Goal: Information Seeking & Learning: Learn about a topic

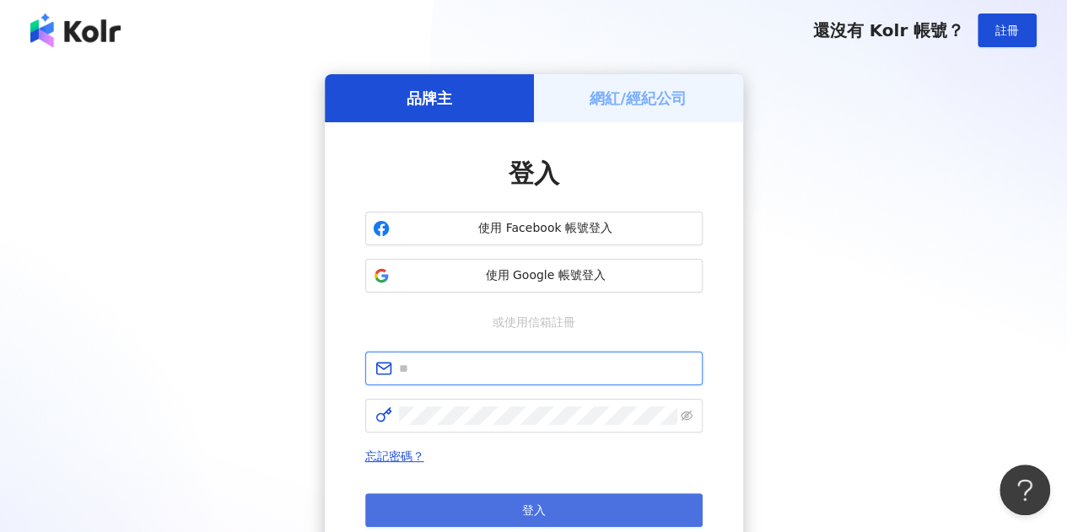
type input "**********"
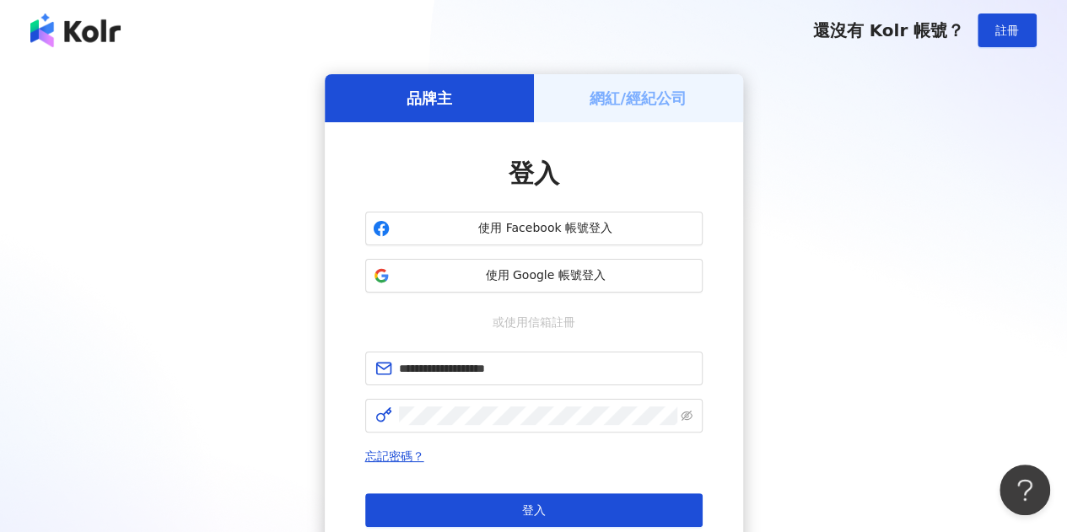
click at [513, 515] on button "登入" at bounding box center [533, 510] width 337 height 34
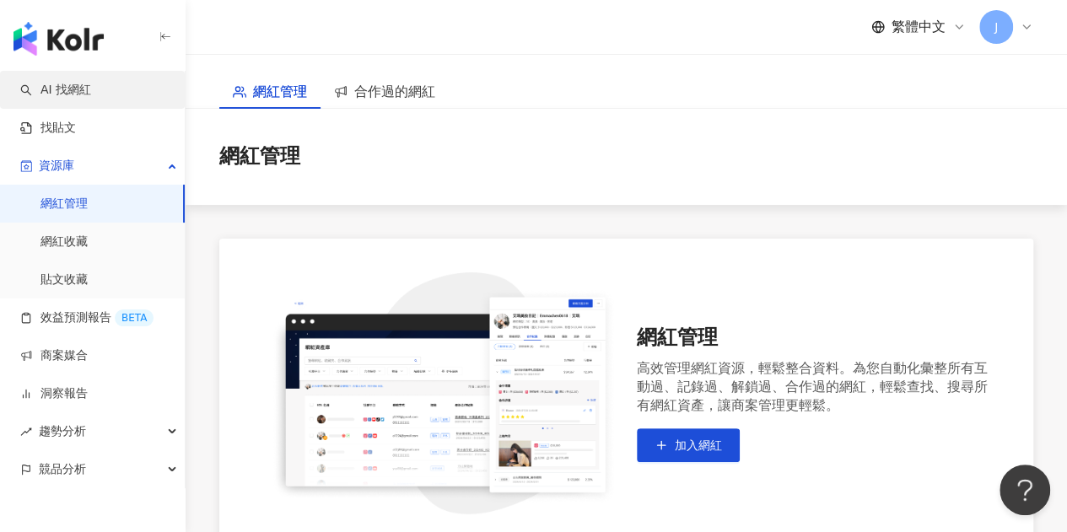
click at [65, 94] on link "AI 找網紅" at bounding box center [55, 90] width 71 height 17
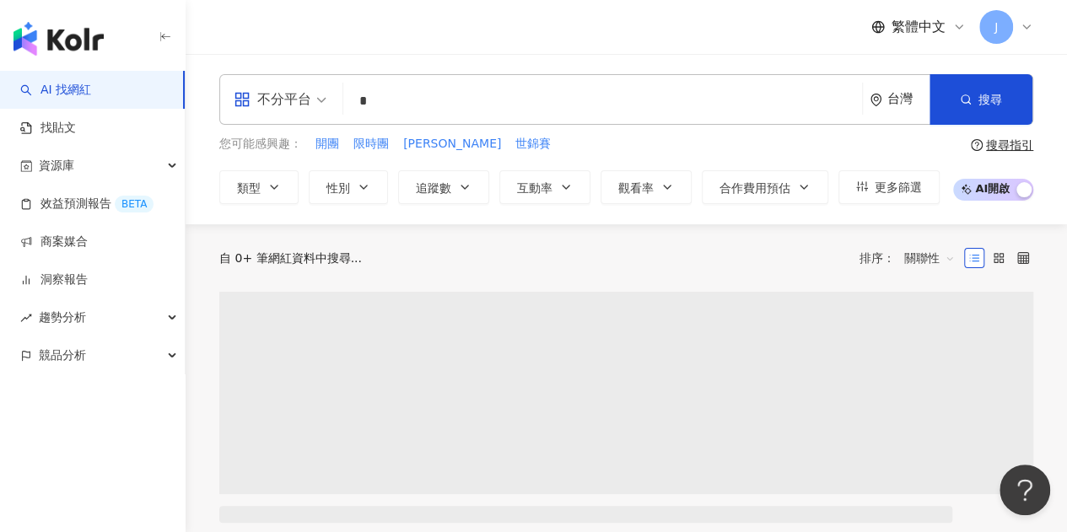
type input "*"
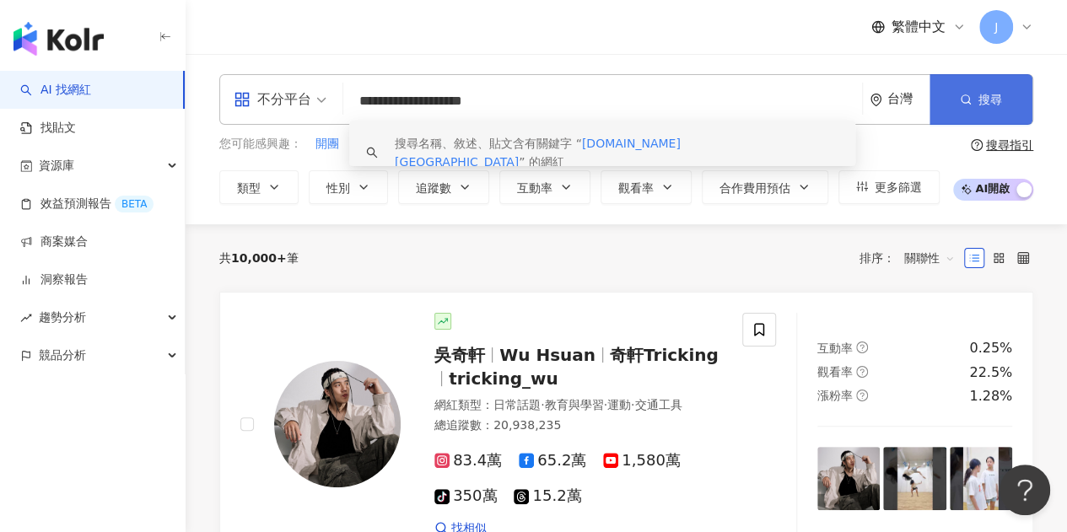
type input "**********"
click at [983, 111] on button "搜尋" at bounding box center [980, 99] width 103 height 51
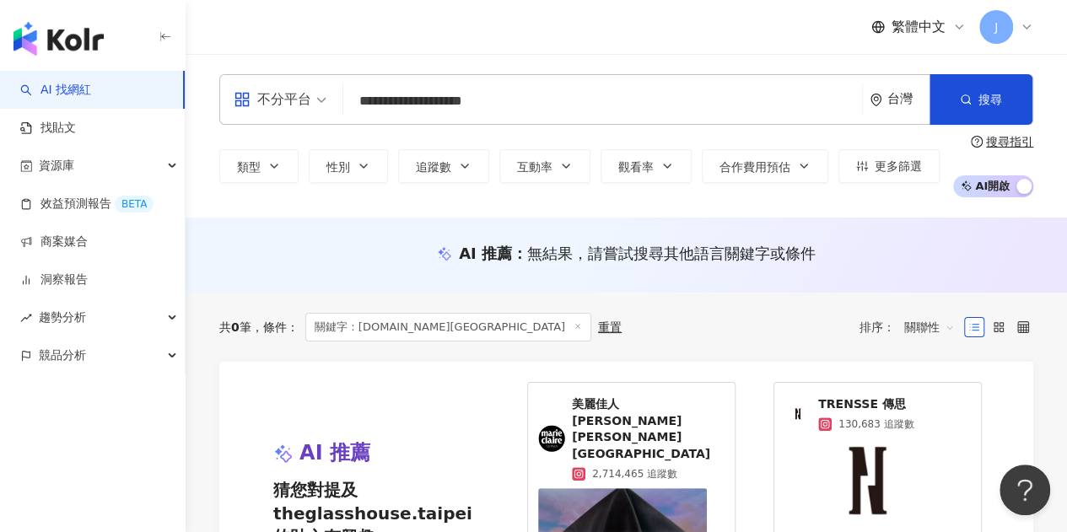
click at [513, 106] on input "**********" at bounding box center [602, 101] width 505 height 32
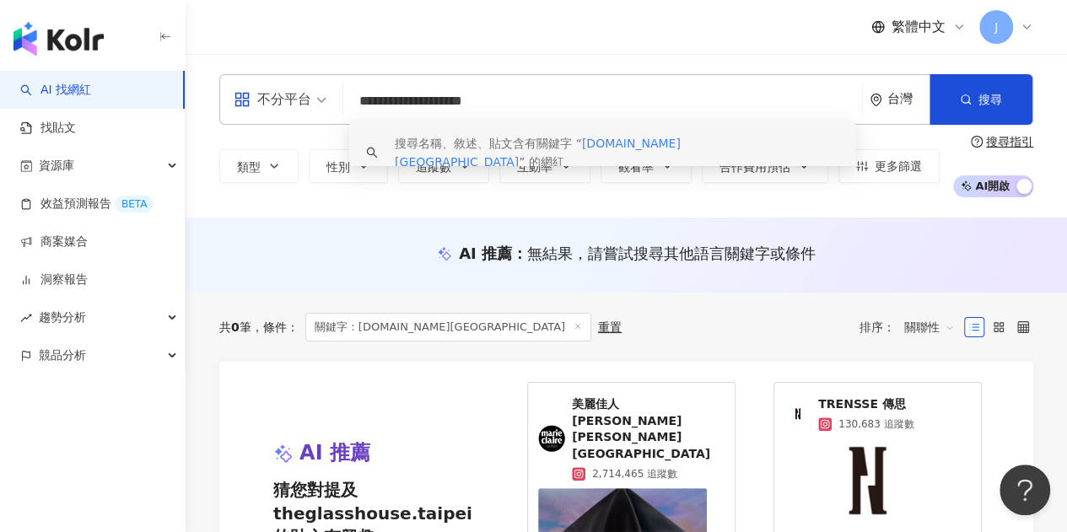
click at [654, 146] on span "theglasshouse.taipei" at bounding box center [538, 153] width 286 height 32
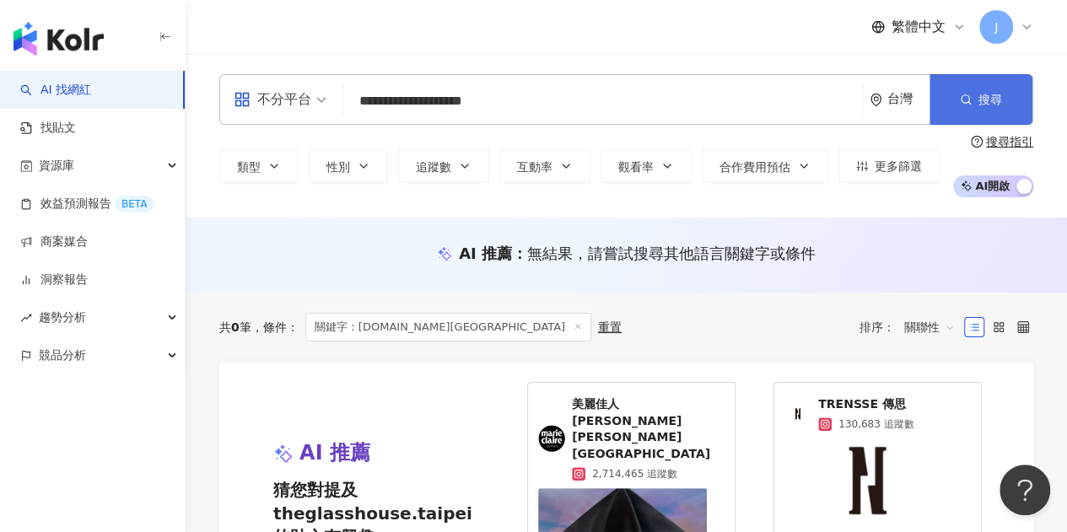
click at [991, 102] on span "搜尋" at bounding box center [990, 99] width 24 height 13
click at [971, 102] on button "搜尋" at bounding box center [980, 99] width 103 height 51
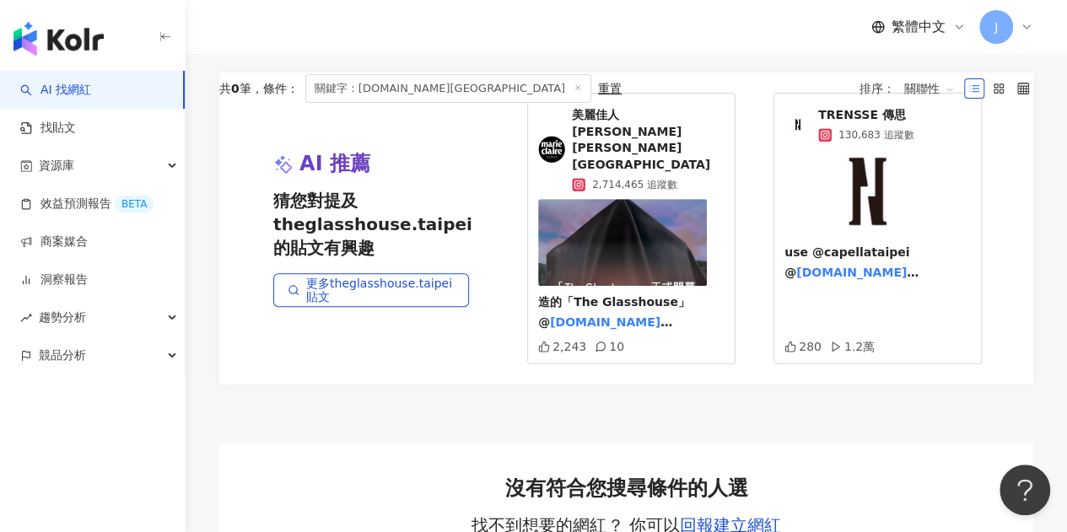
scroll to position [84, 0]
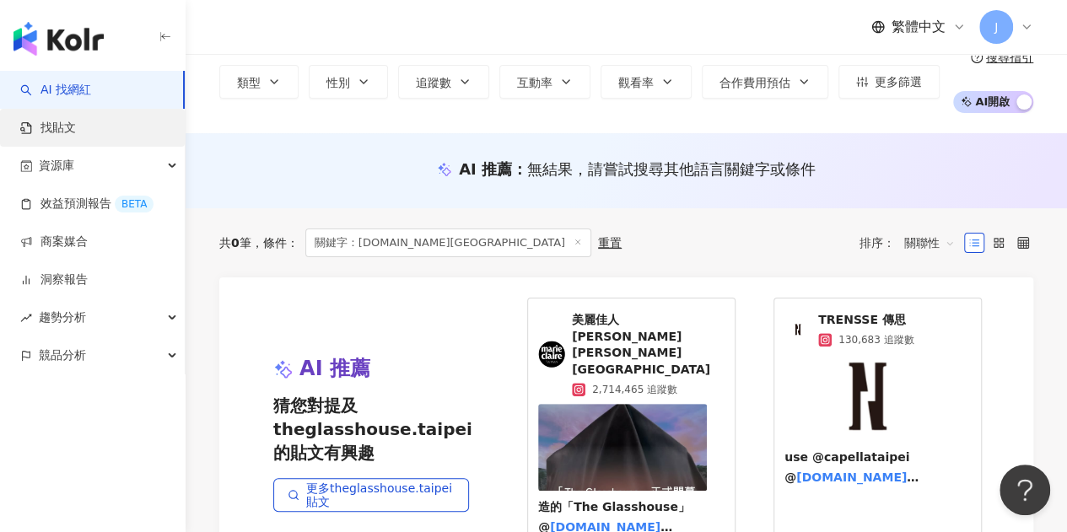
click at [69, 136] on link "找貼文" at bounding box center [48, 128] width 56 height 17
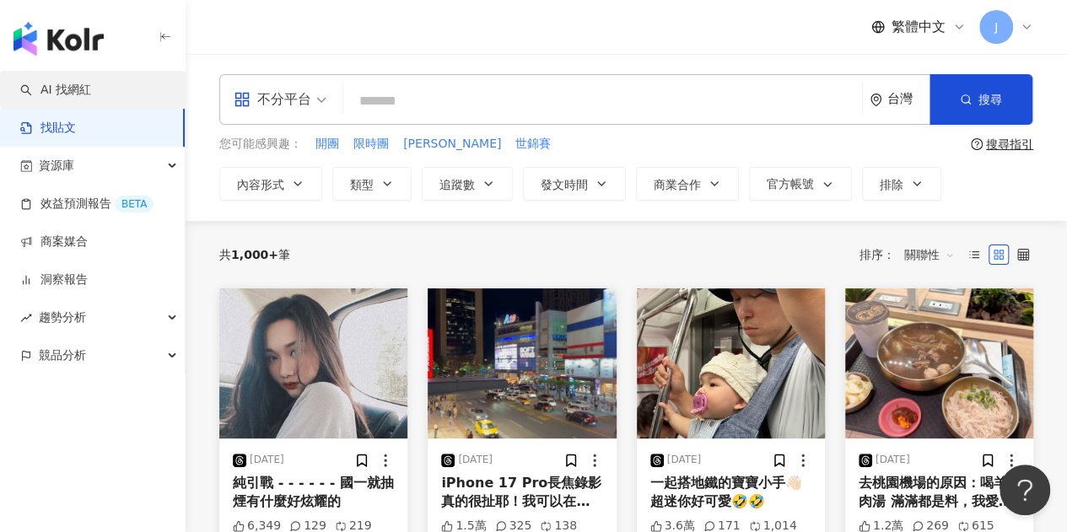
click at [91, 93] on link "AI 找網紅" at bounding box center [55, 90] width 71 height 17
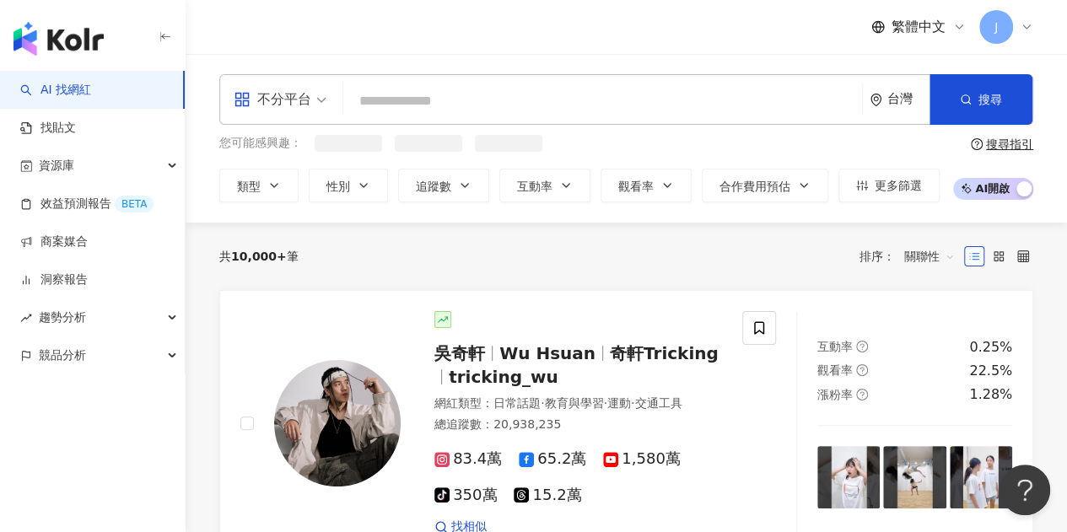
click at [420, 105] on input "search" at bounding box center [602, 101] width 505 height 32
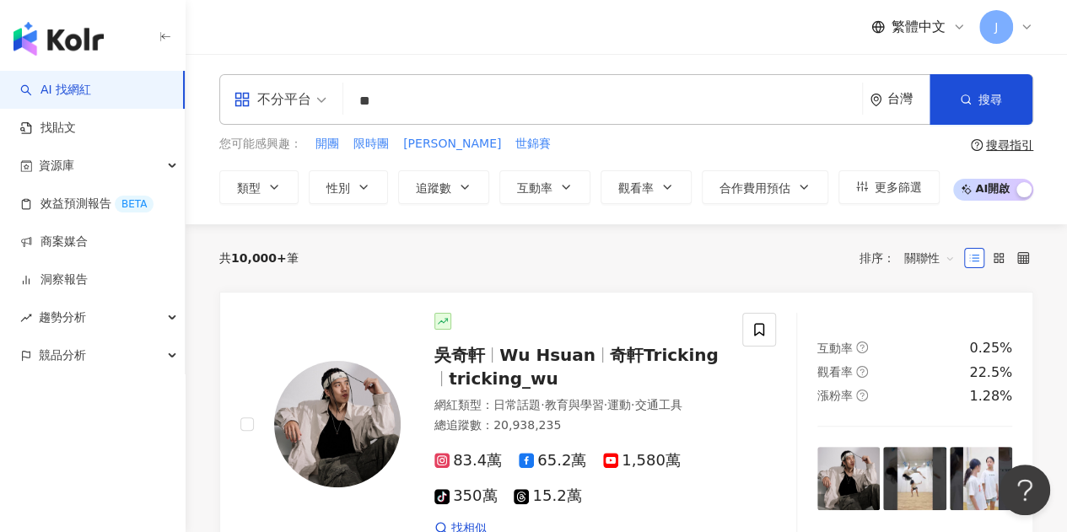
type input "*"
type input "***"
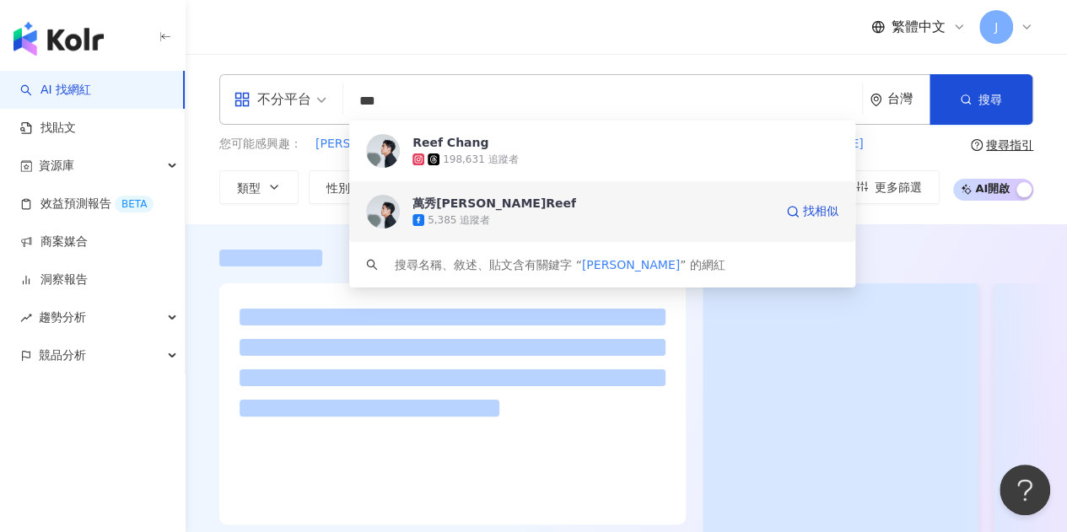
click at [478, 155] on div "198,631 追蹤者" at bounding box center [480, 160] width 75 height 14
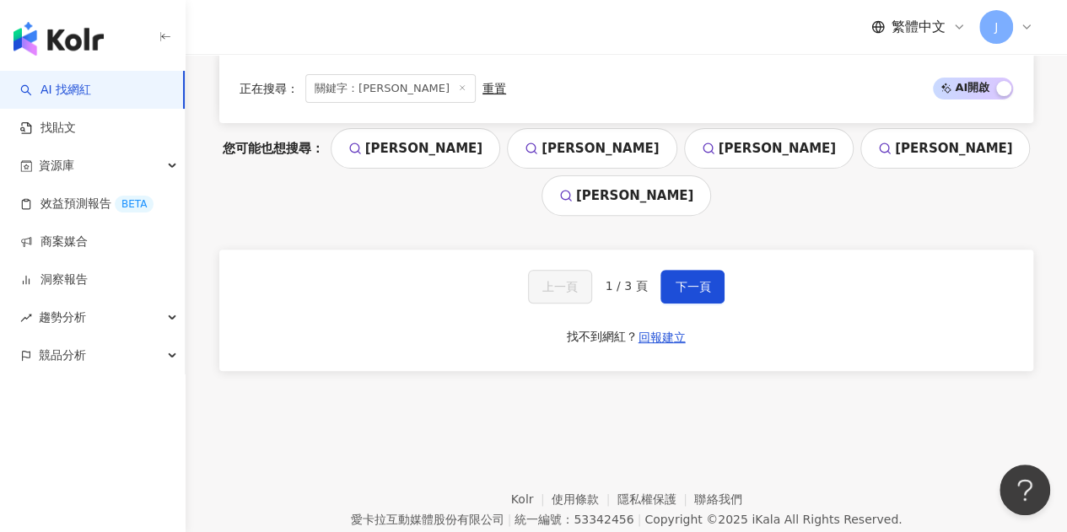
scroll to position [3416, 0]
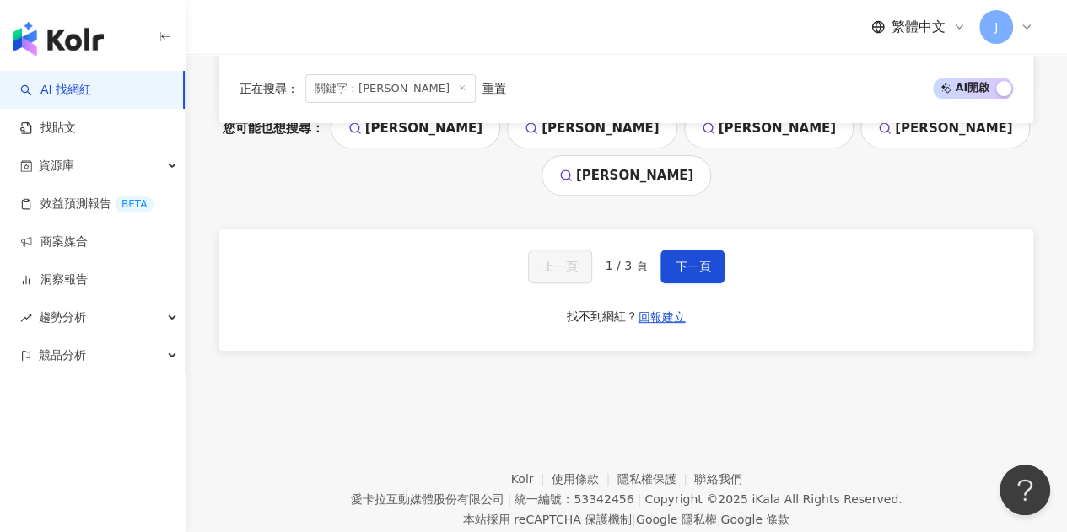
click at [80, 96] on link "AI 找網紅" at bounding box center [55, 90] width 71 height 17
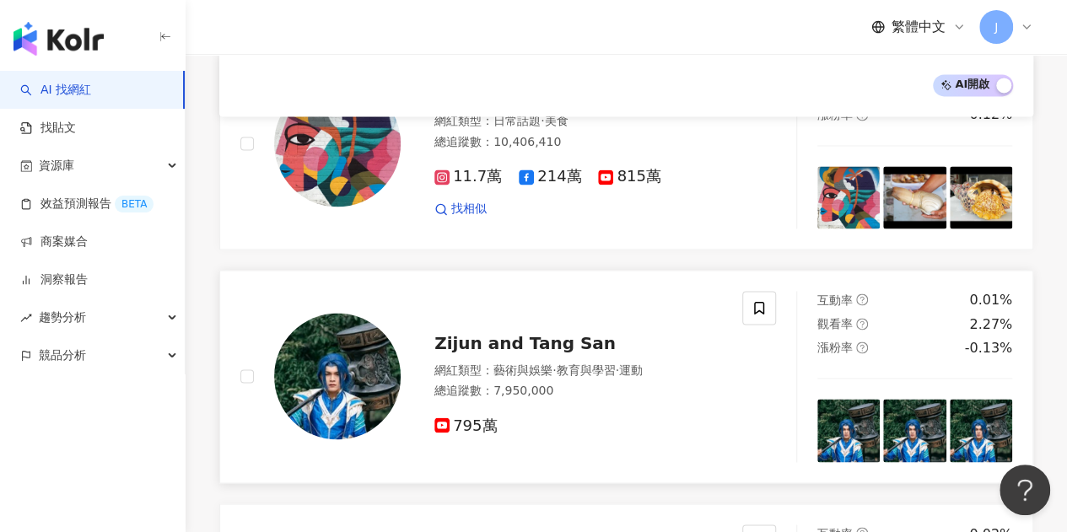
scroll to position [1096, 0]
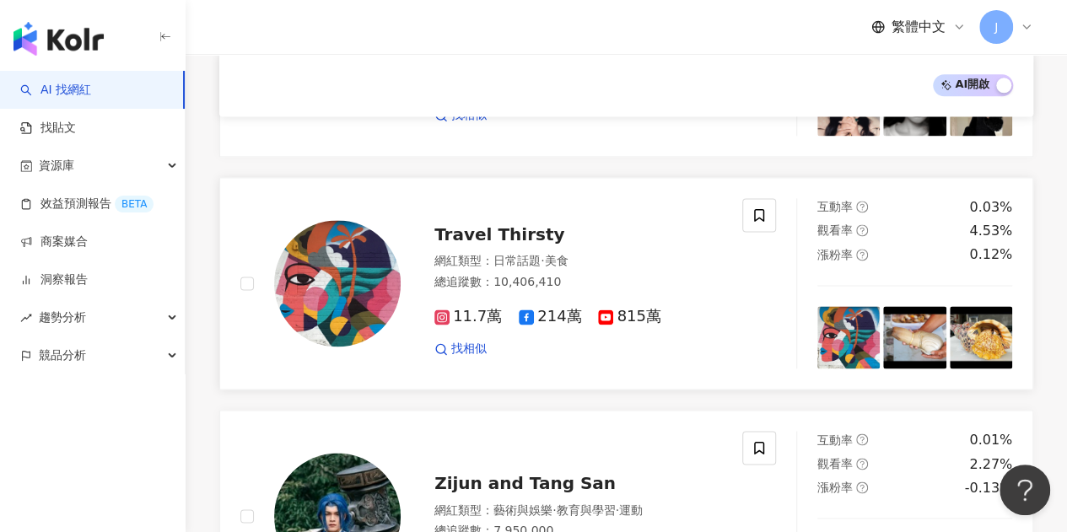
click at [521, 232] on span "Travel Thirsty" at bounding box center [499, 234] width 130 height 20
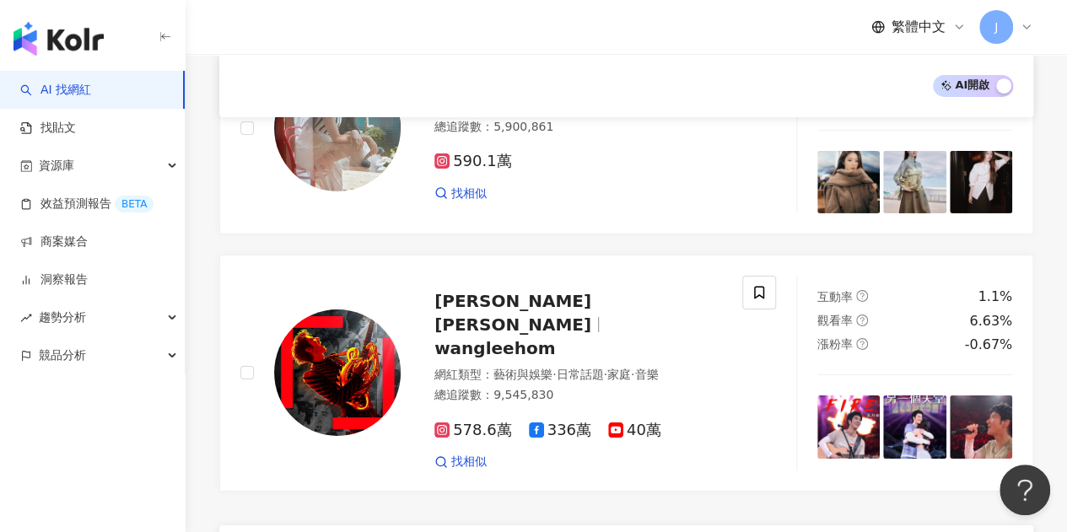
scroll to position [3017, 0]
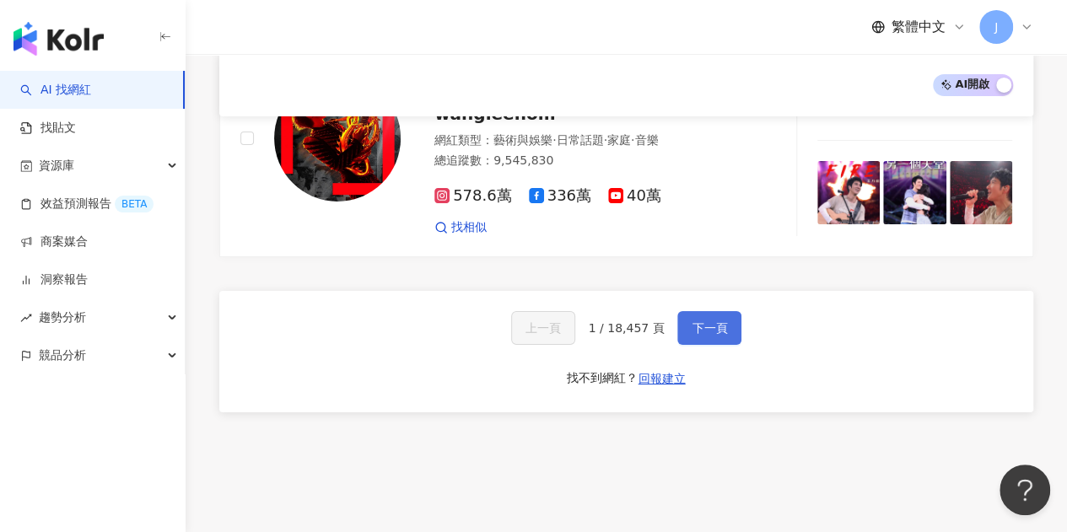
click at [696, 321] on span "下一頁" at bounding box center [708, 327] width 35 height 13
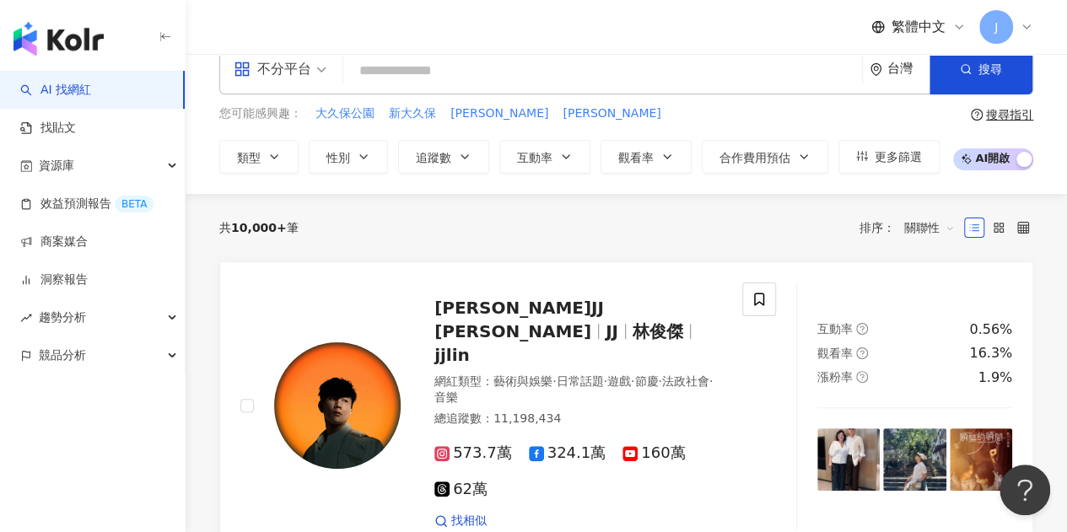
scroll to position [0, 0]
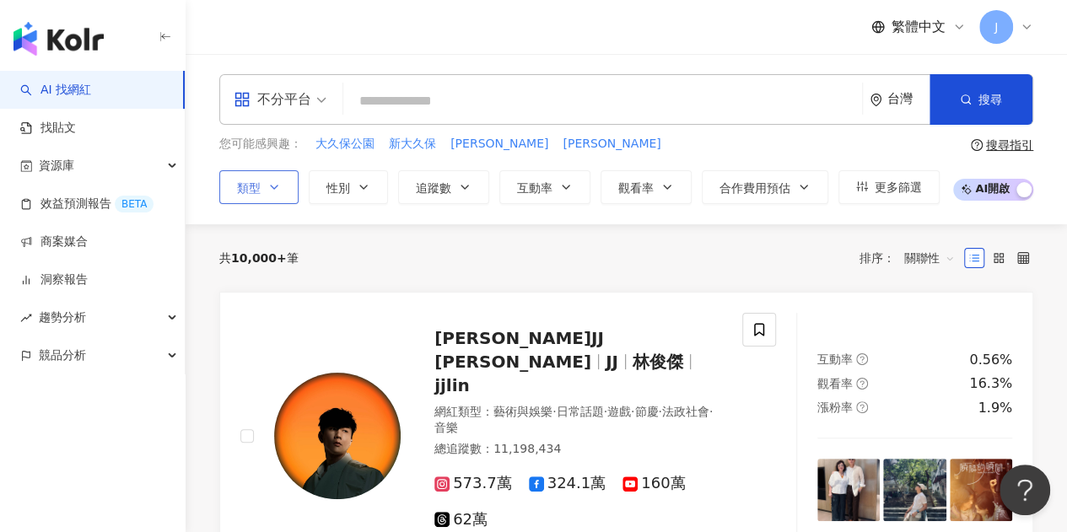
click at [275, 187] on icon "button" at bounding box center [274, 186] width 7 height 3
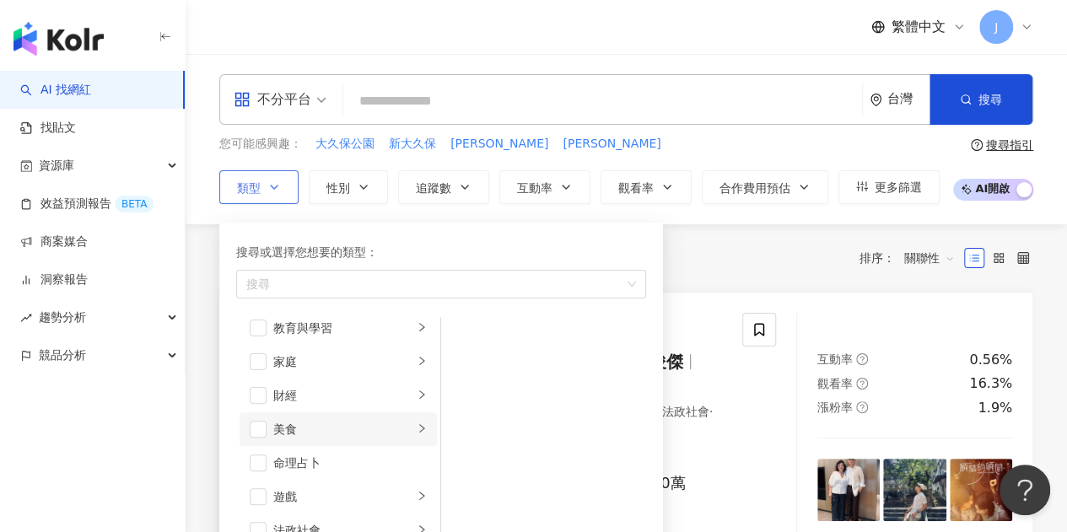
scroll to position [84, 0]
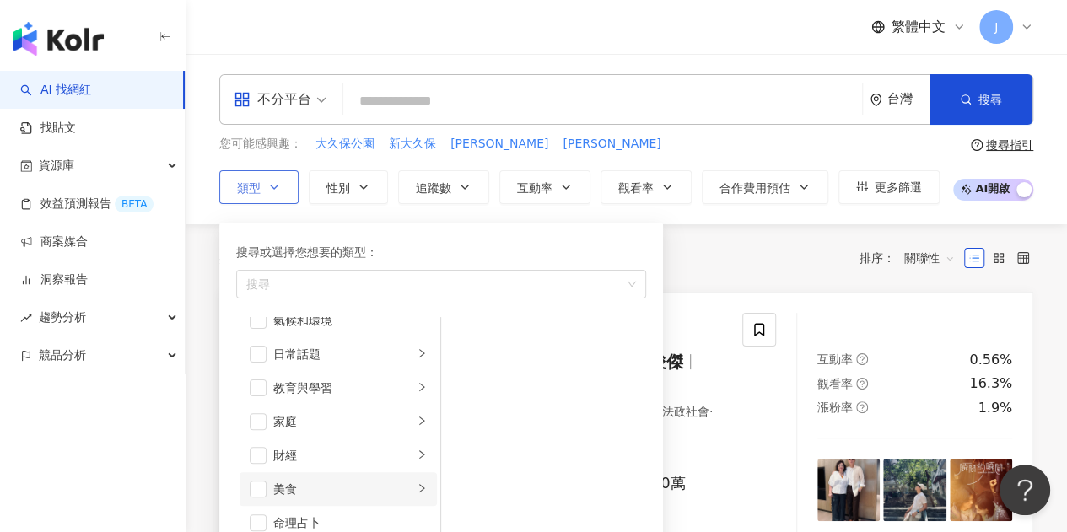
click at [304, 486] on div "美食" at bounding box center [343, 489] width 140 height 19
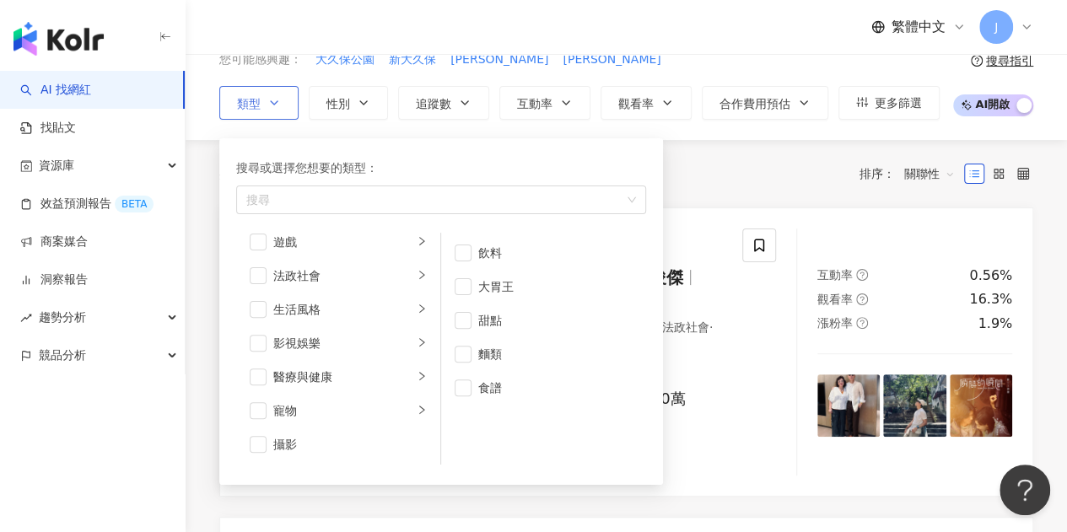
scroll to position [337, 0]
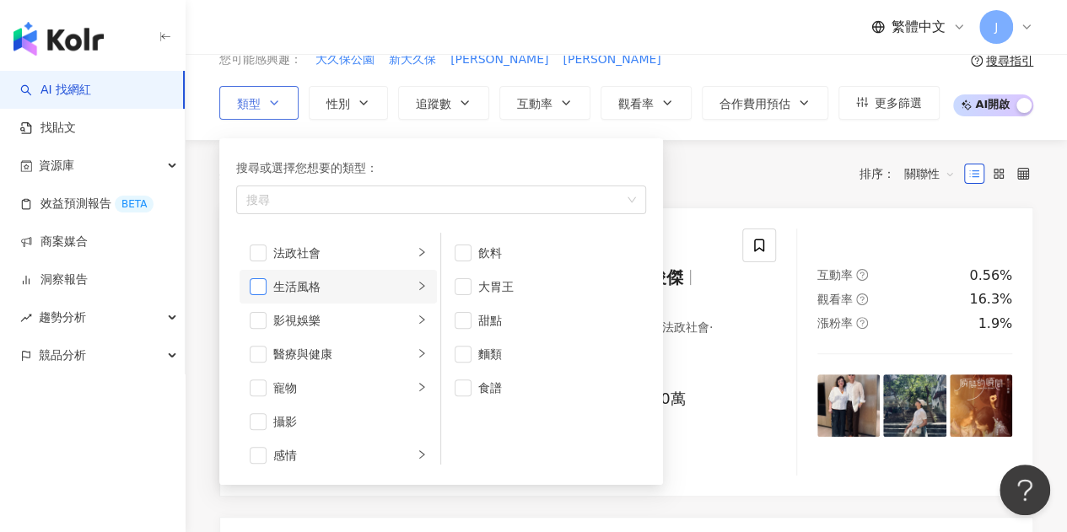
click at [258, 280] on span "button" at bounding box center [258, 286] width 17 height 17
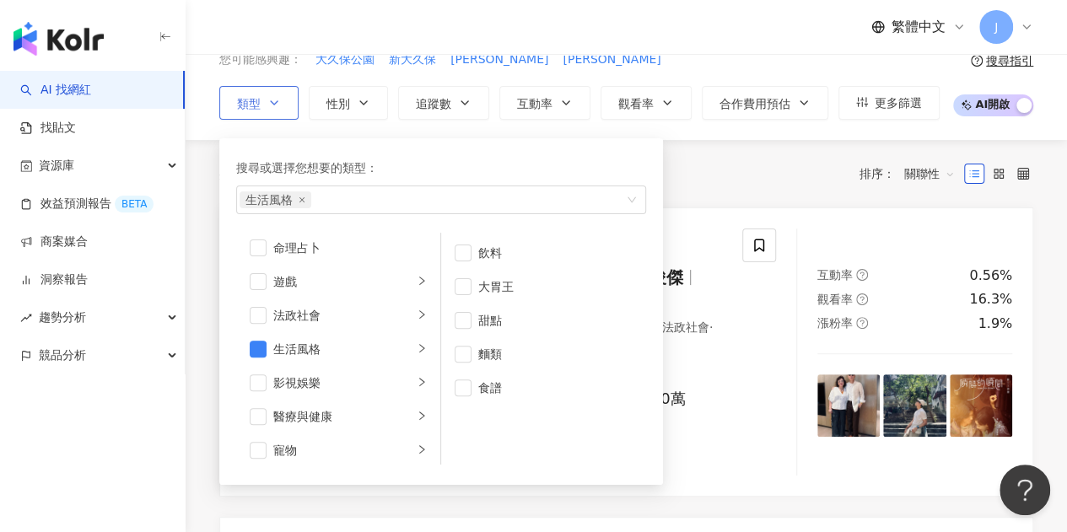
scroll to position [169, 0]
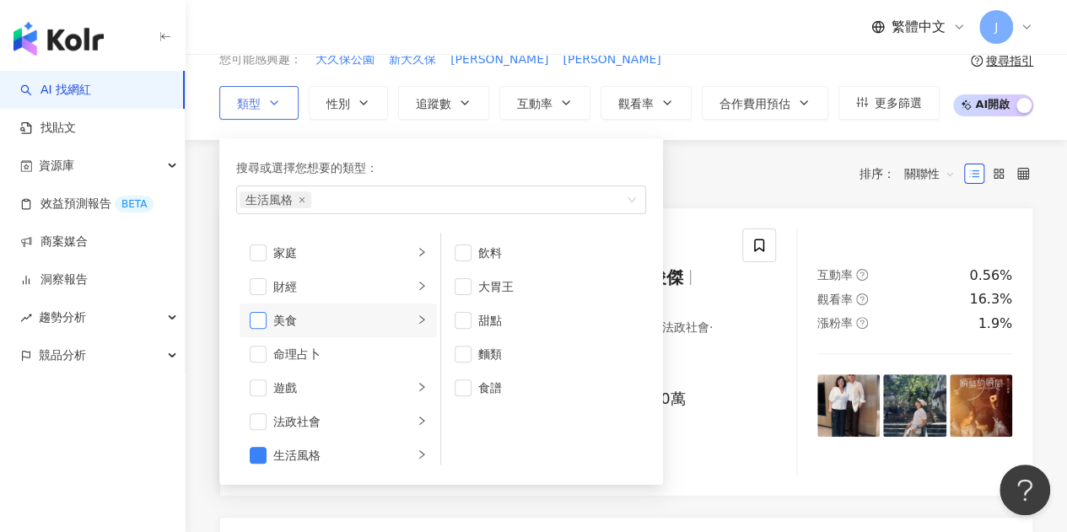
click at [258, 319] on span "button" at bounding box center [258, 320] width 17 height 17
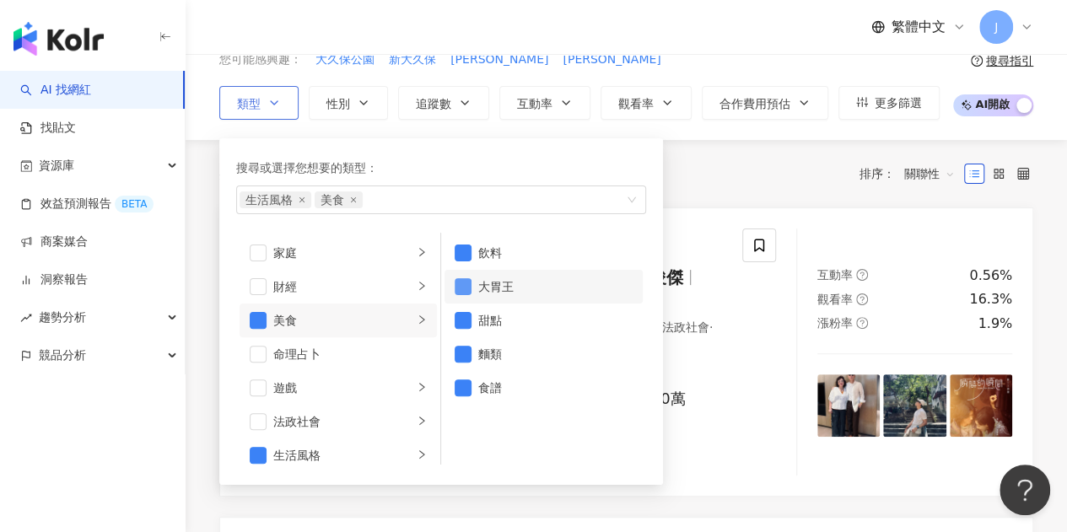
click at [465, 284] on span "button" at bounding box center [462, 286] width 17 height 17
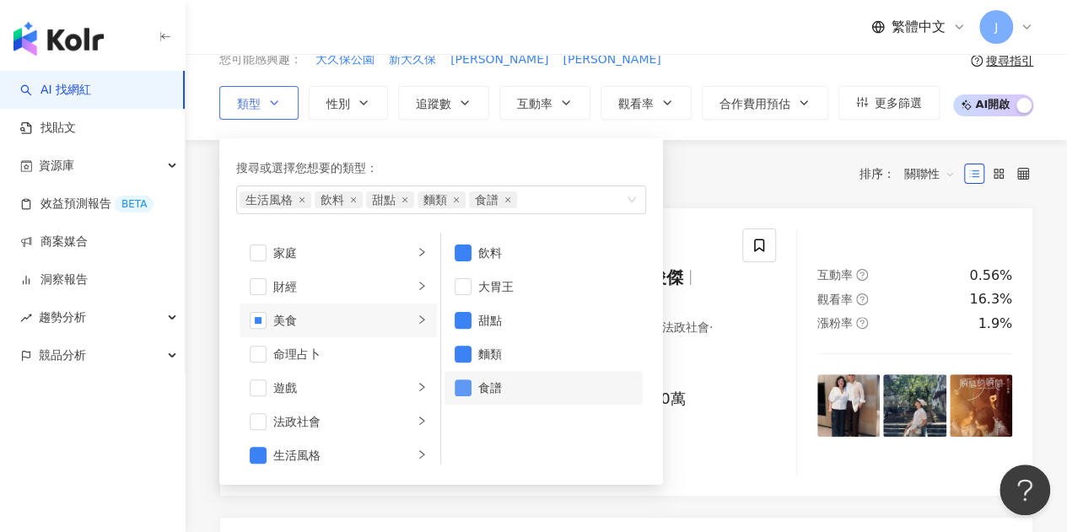
click at [469, 384] on span "button" at bounding box center [462, 387] width 17 height 17
click at [465, 359] on span "button" at bounding box center [462, 354] width 17 height 17
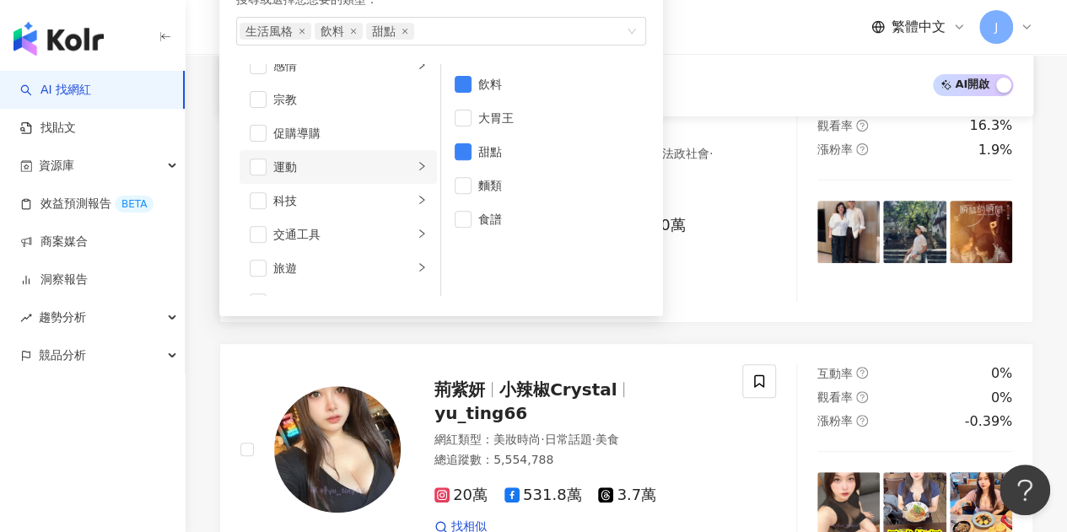
scroll to position [583, 0]
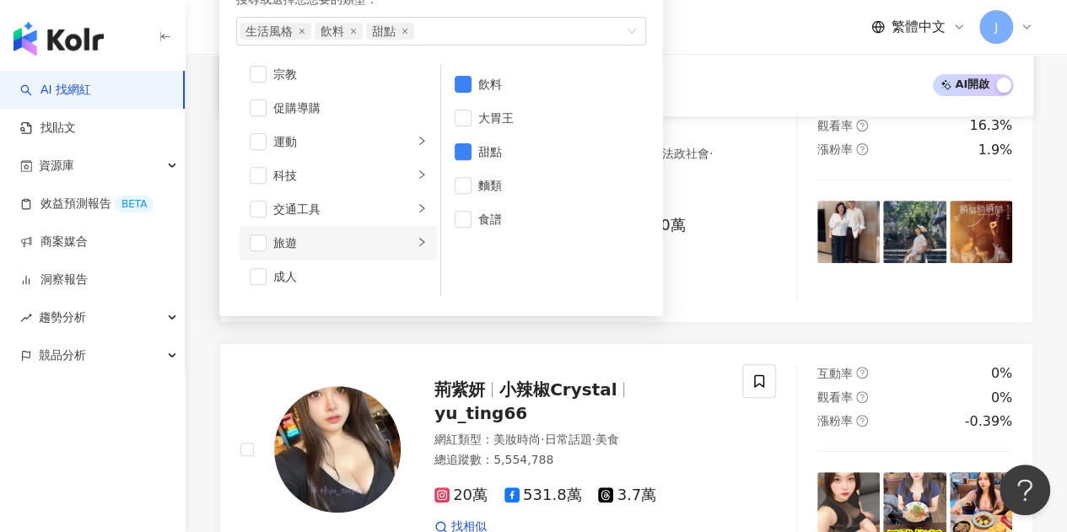
click at [342, 246] on div "旅遊" at bounding box center [343, 243] width 140 height 19
click at [260, 246] on span "button" at bounding box center [258, 242] width 17 height 17
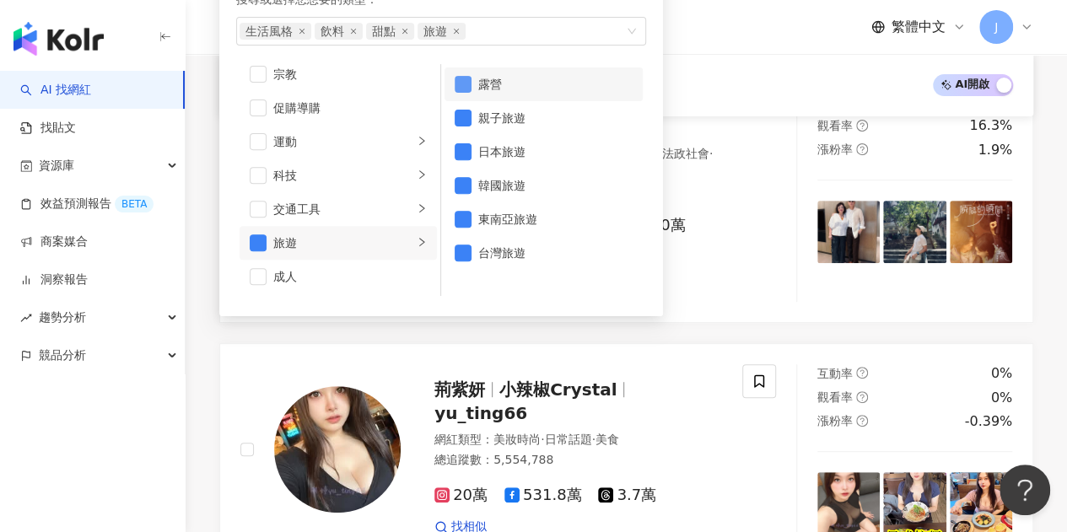
click at [465, 86] on span "button" at bounding box center [462, 84] width 17 height 17
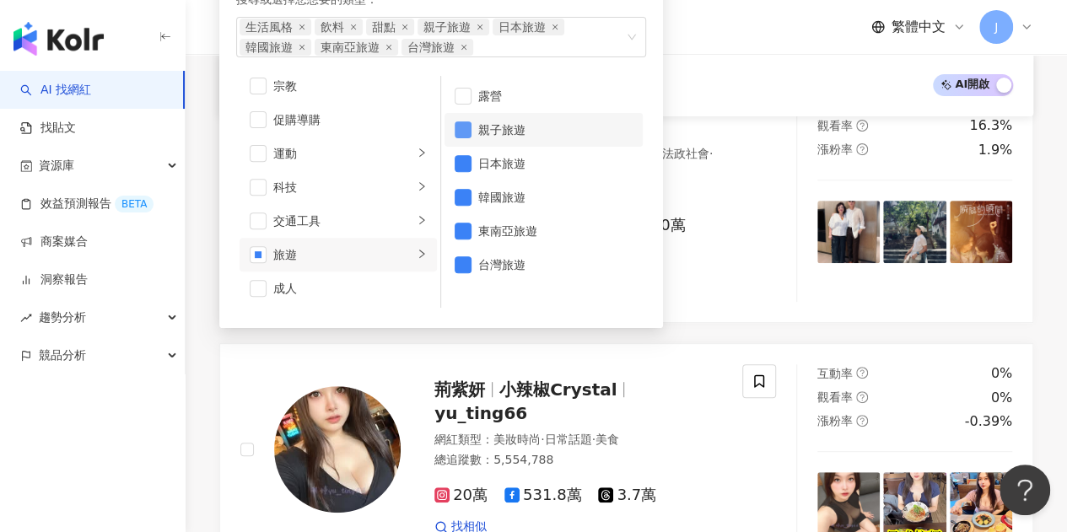
click at [458, 129] on span "button" at bounding box center [462, 129] width 17 height 17
click at [464, 166] on span "button" at bounding box center [462, 163] width 17 height 17
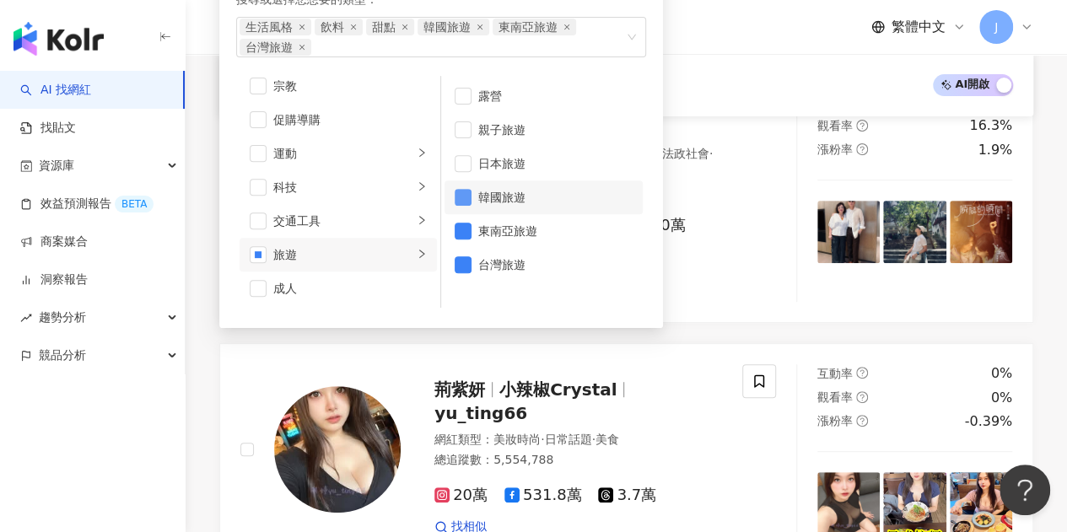
click at [469, 196] on span "button" at bounding box center [462, 197] width 17 height 17
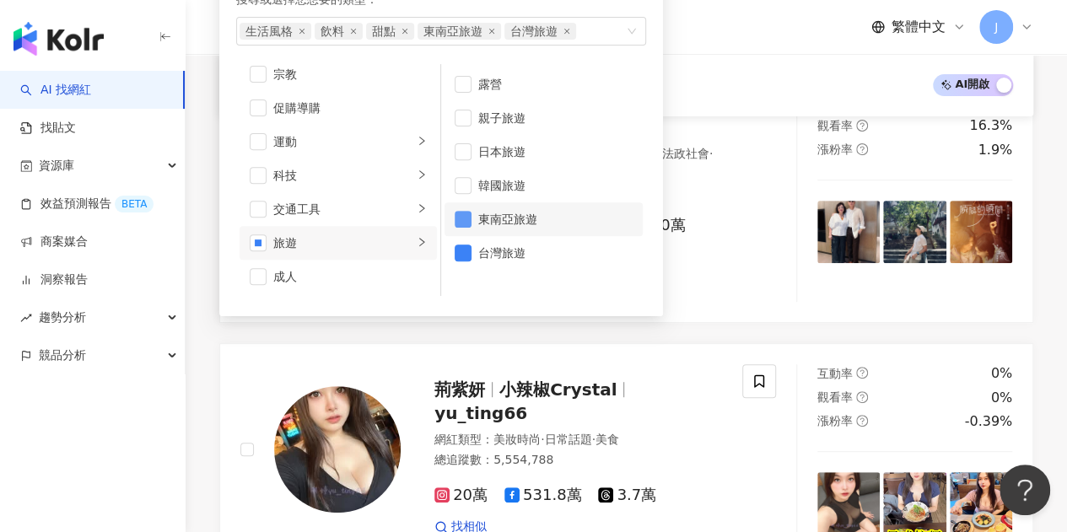
click at [468, 220] on span "button" at bounding box center [462, 219] width 17 height 17
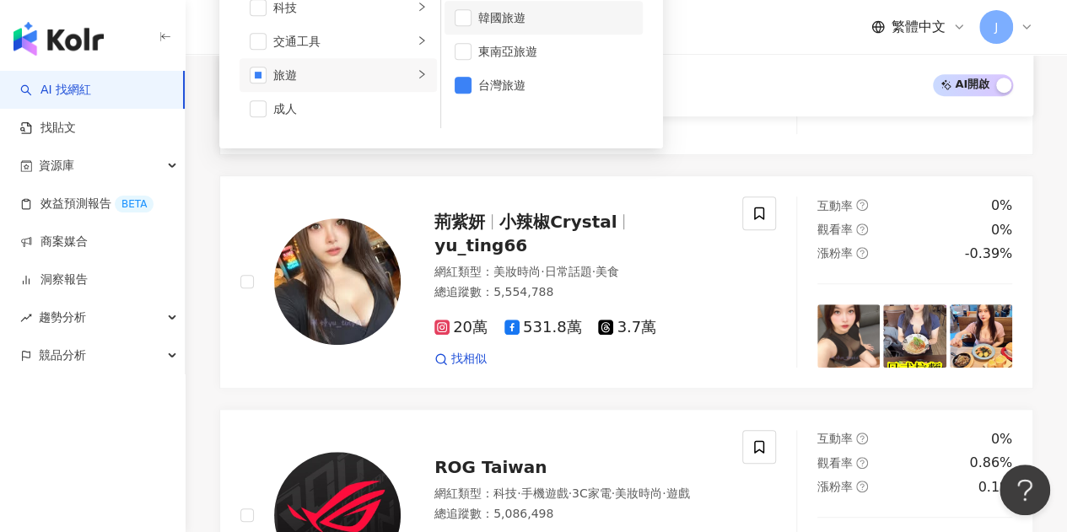
scroll to position [169, 0]
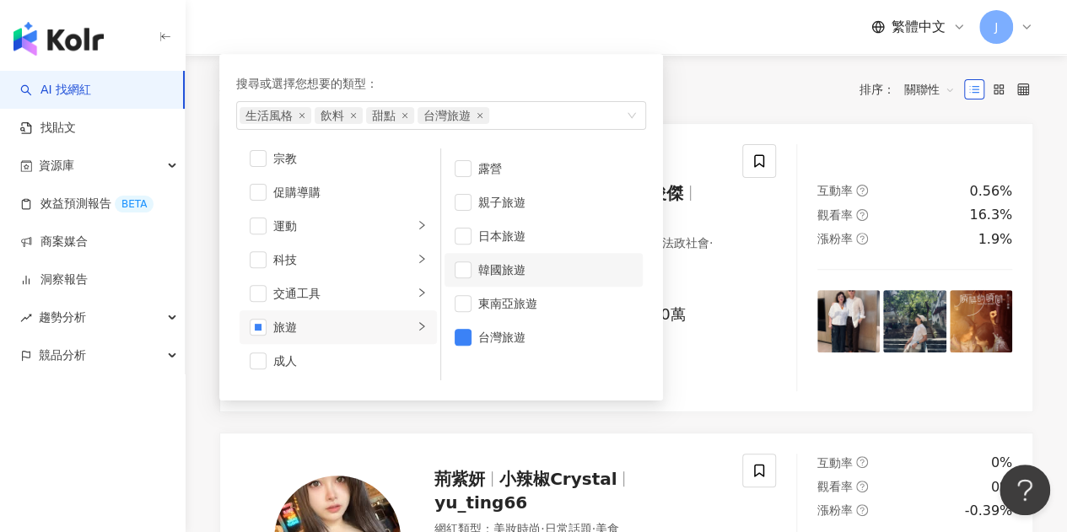
click at [219, 2] on button "類型 搜尋或選擇您想要的類型： 生活風格 飲料 甜點 台灣旅遊 藝術與娛樂 美妝時尚 氣候和環境 日常話題 教育與學習 家庭 財經 美食 命理占卜 遊戲 法政…" at bounding box center [258, 19] width 79 height 34
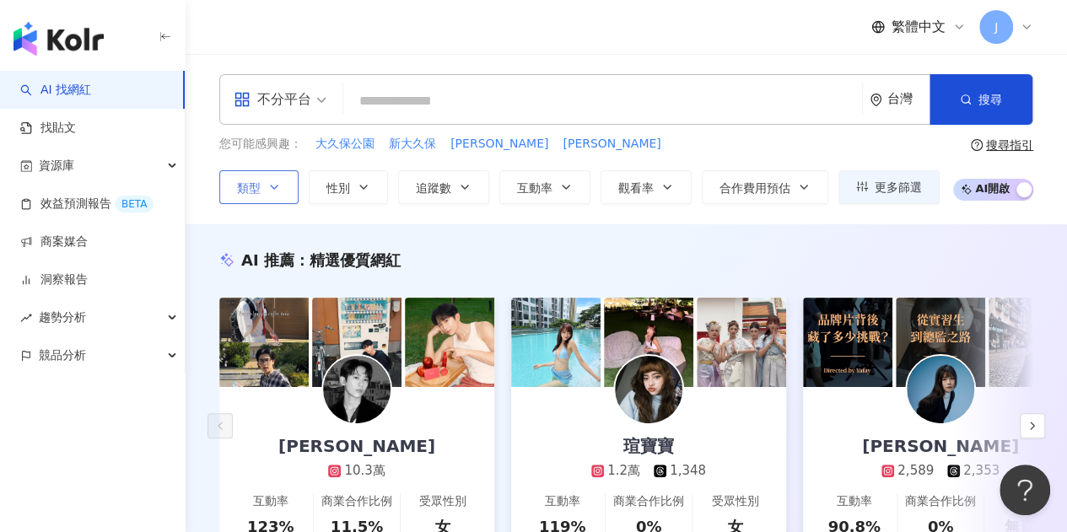
click at [593, 149] on div "您可能感興趣： 大久保公園 新大久保 林懷民 吳靜吉" at bounding box center [579, 144] width 720 height 19
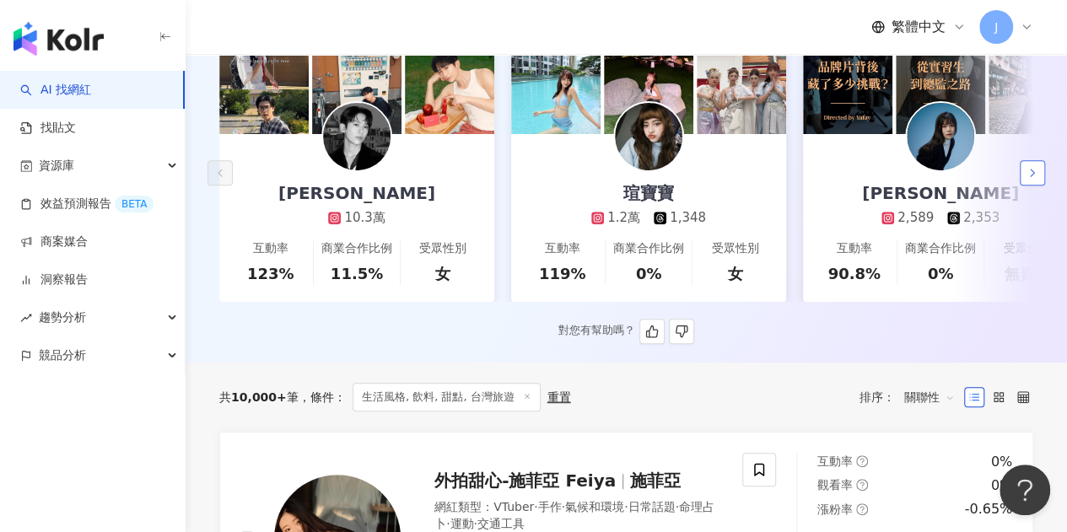
click at [1028, 180] on icon "button" at bounding box center [1031, 172] width 13 height 13
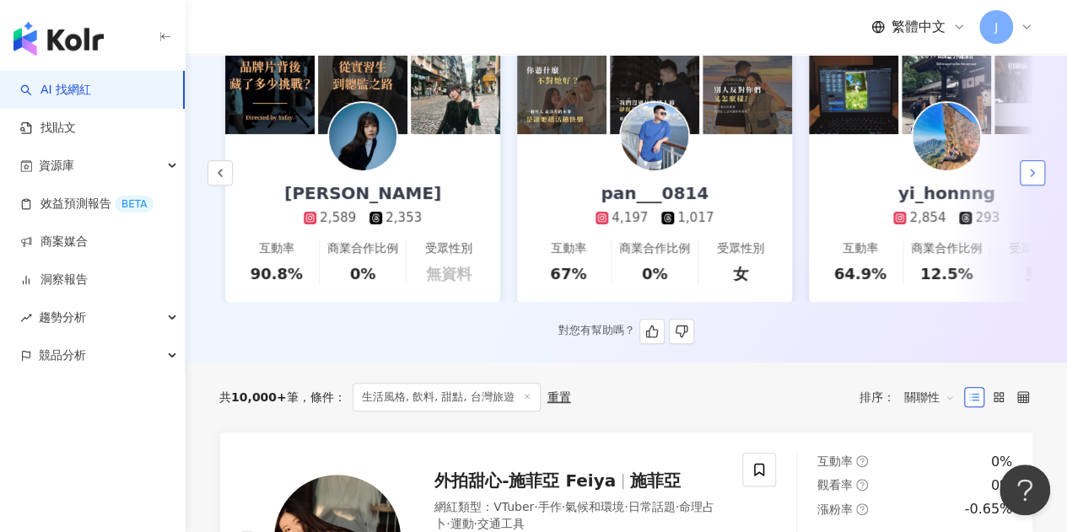
scroll to position [0, 583]
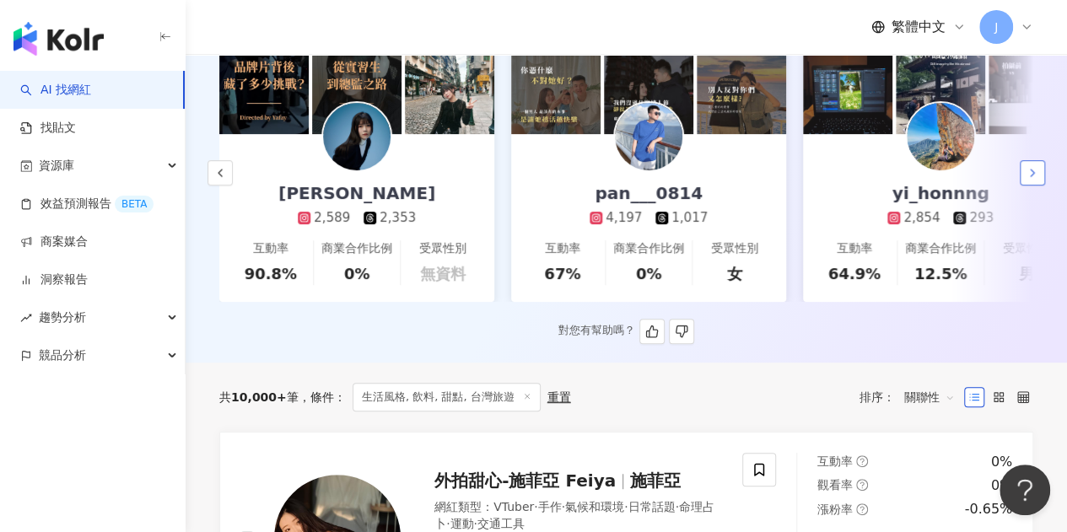
click at [1028, 180] on icon "button" at bounding box center [1031, 172] width 13 height 13
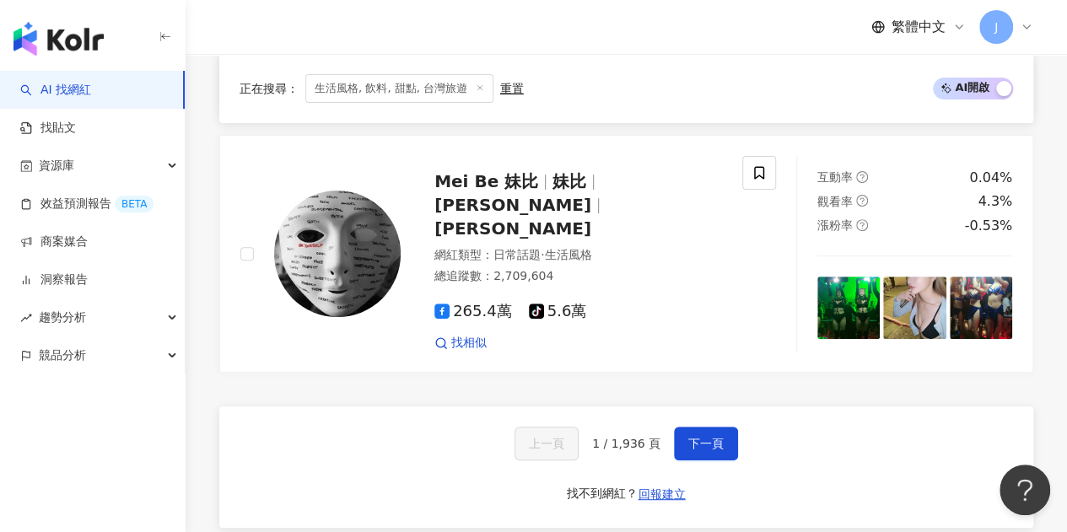
scroll to position [3555, 0]
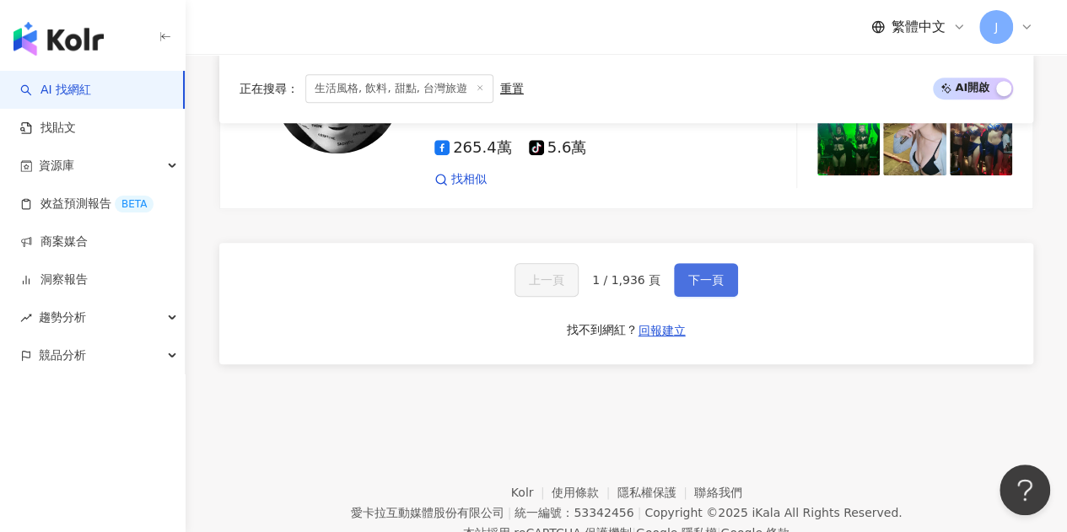
click at [720, 263] on button "下一頁" at bounding box center [706, 280] width 64 height 34
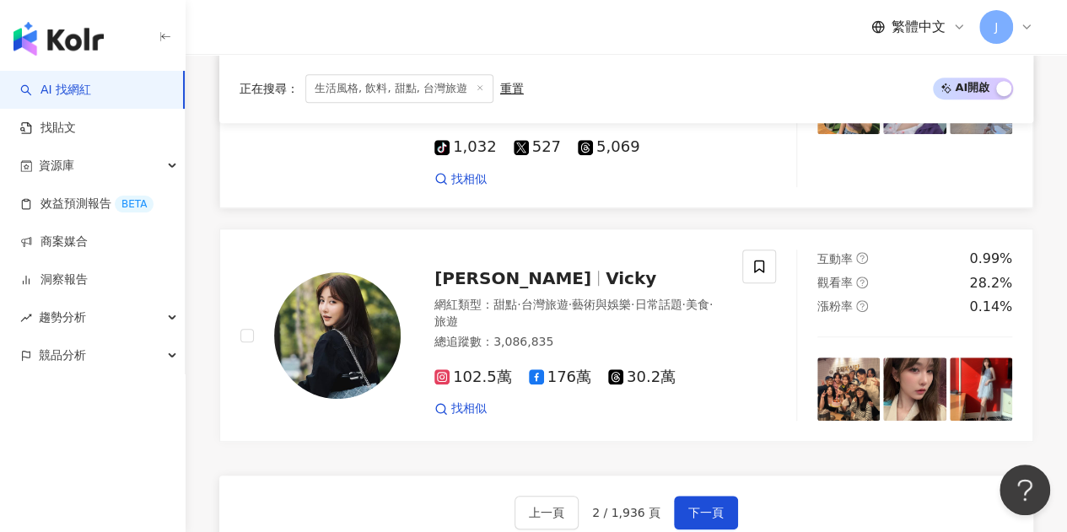
scroll to position [3573, 0]
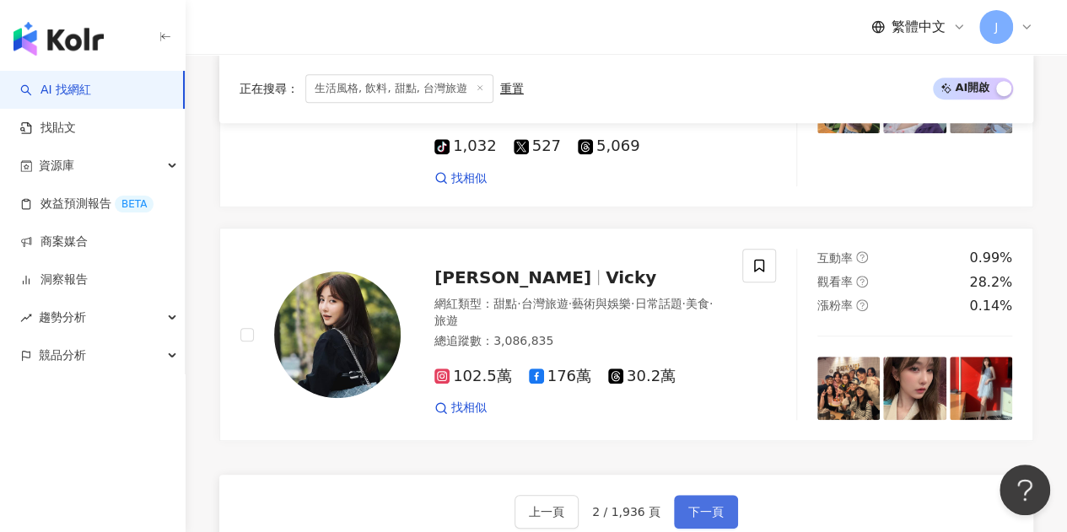
click at [702, 505] on span "下一頁" at bounding box center [705, 511] width 35 height 13
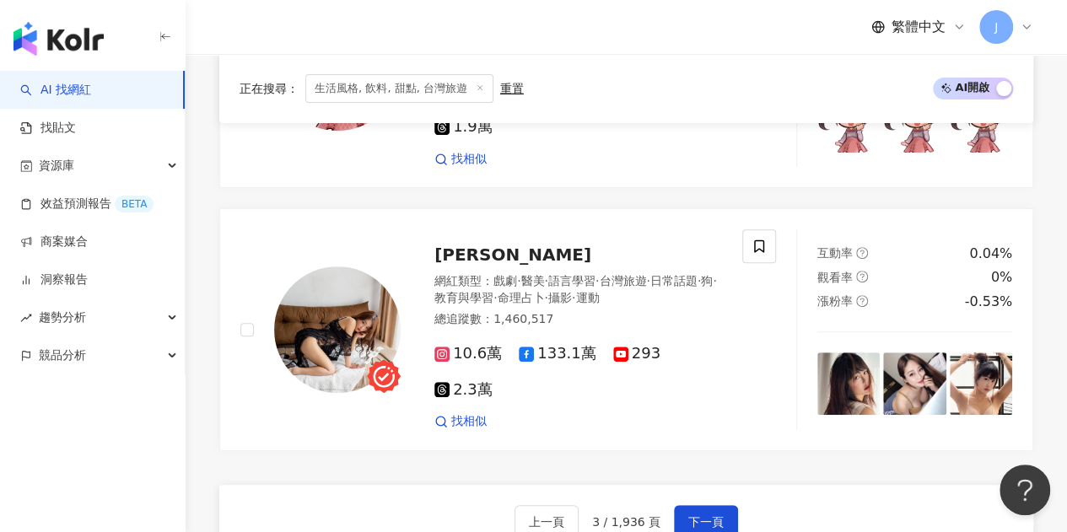
scroll to position [3489, 0]
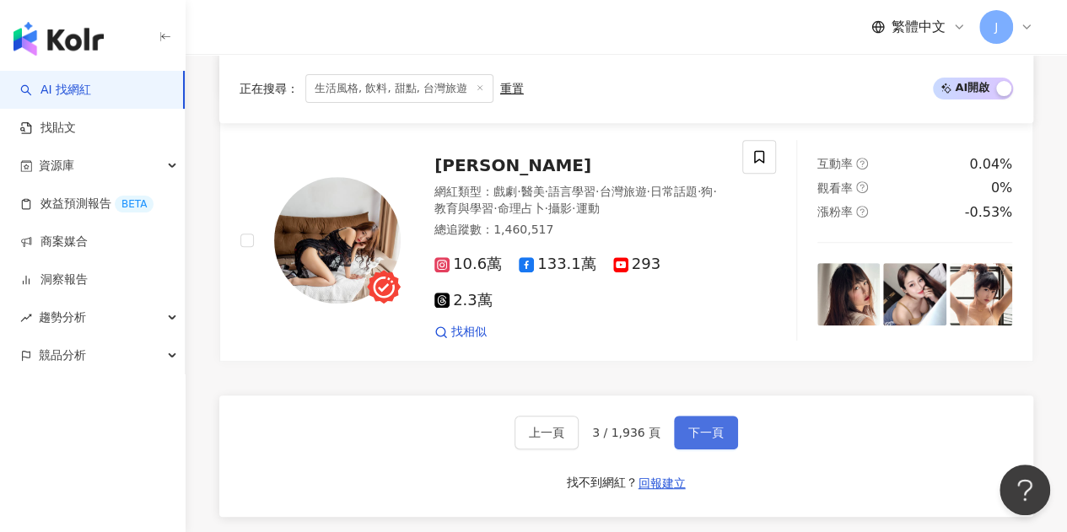
click at [713, 416] on button "下一頁" at bounding box center [706, 433] width 64 height 34
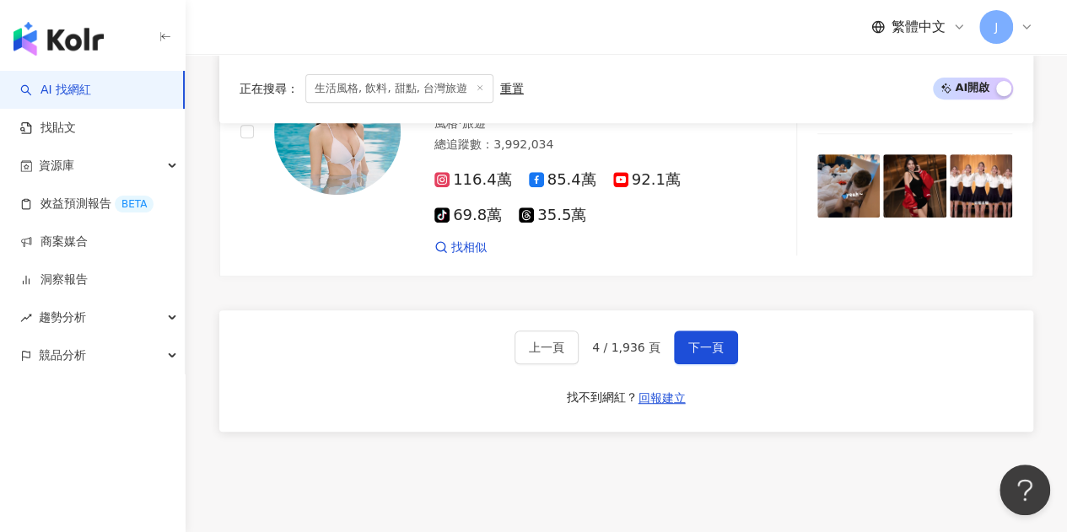
scroll to position [3608, 0]
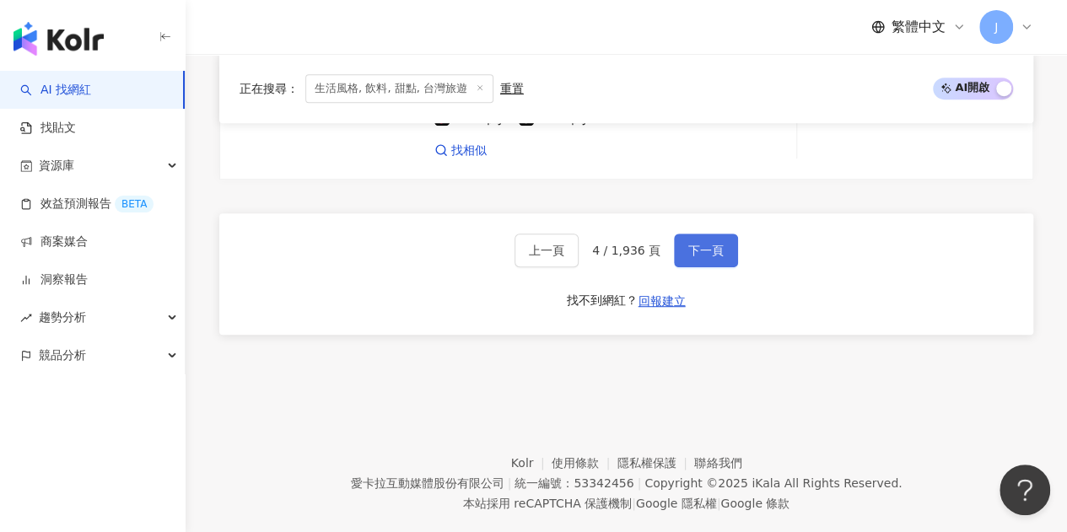
click at [724, 234] on button "下一頁" at bounding box center [706, 251] width 64 height 34
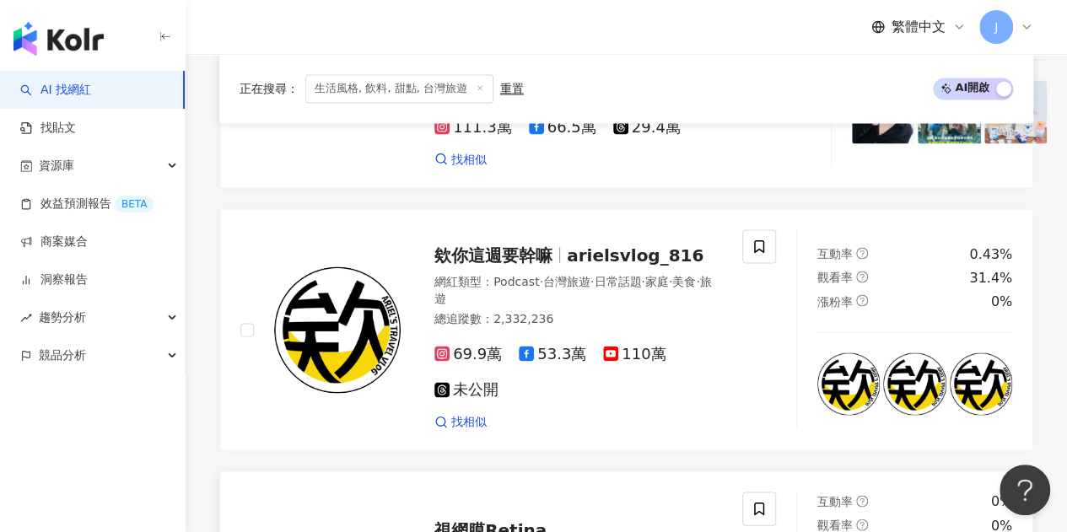
scroll to position [1407, 0]
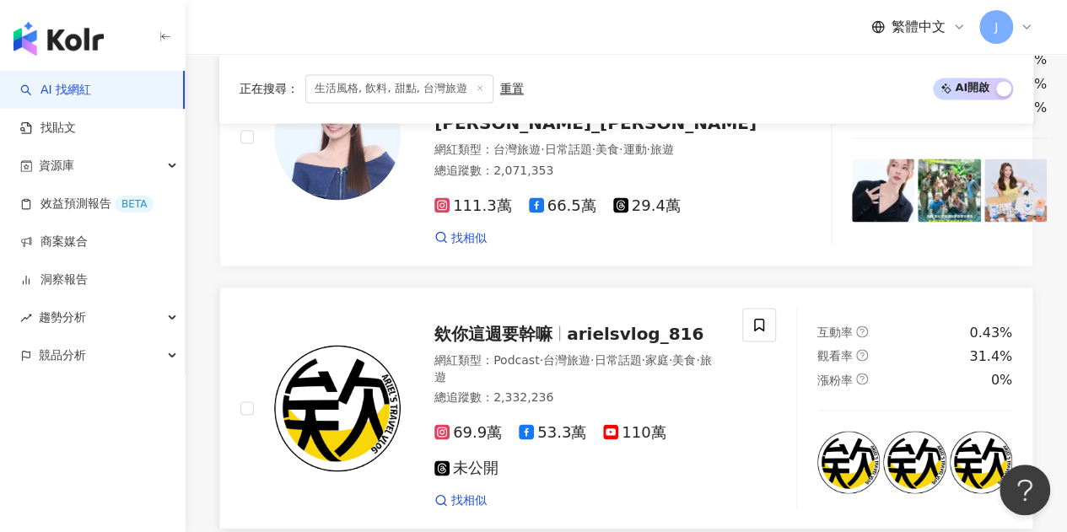
click at [467, 423] on span "69.9萬" at bounding box center [467, 432] width 67 height 18
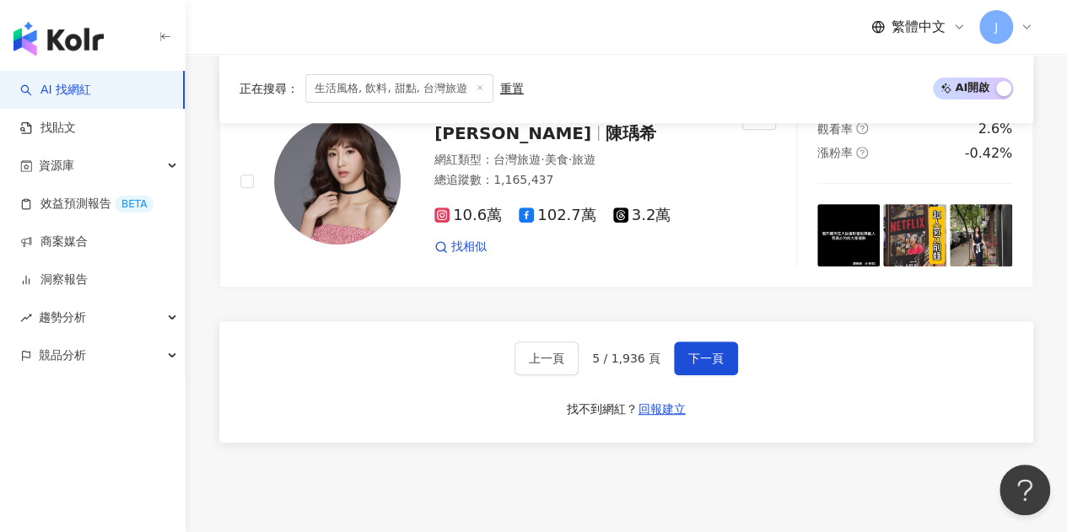
scroll to position [3515, 0]
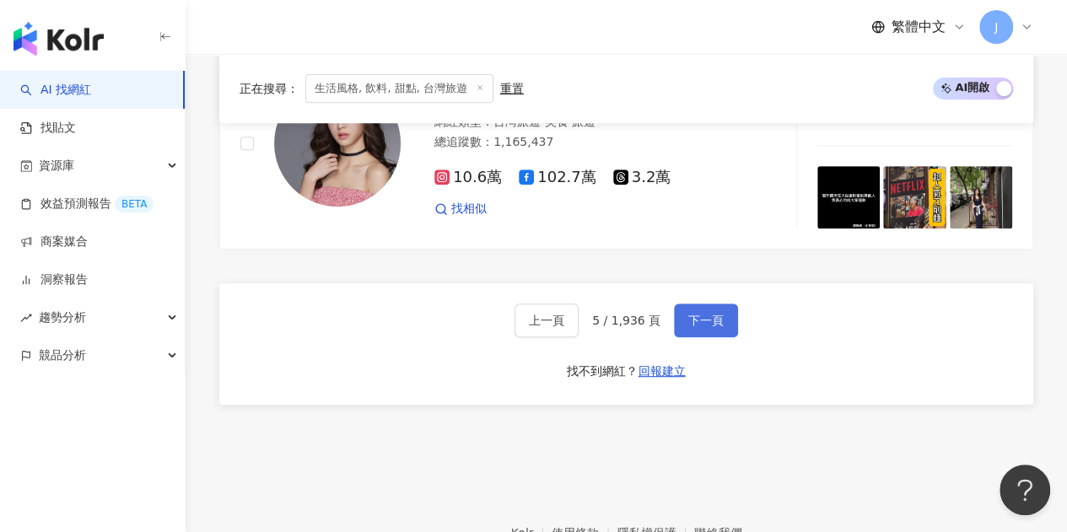
click at [688, 314] on span "下一頁" at bounding box center [705, 320] width 35 height 13
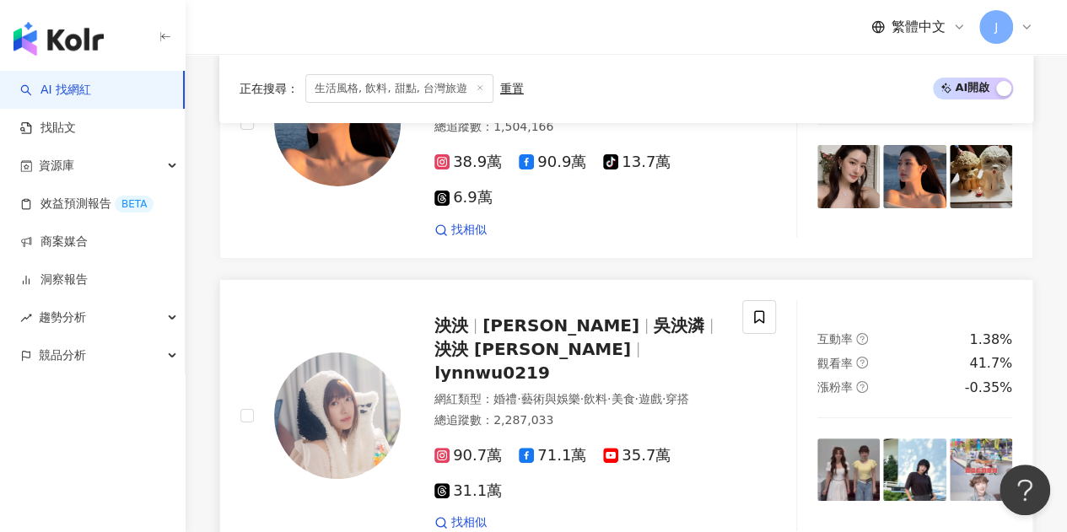
scroll to position [3260, 0]
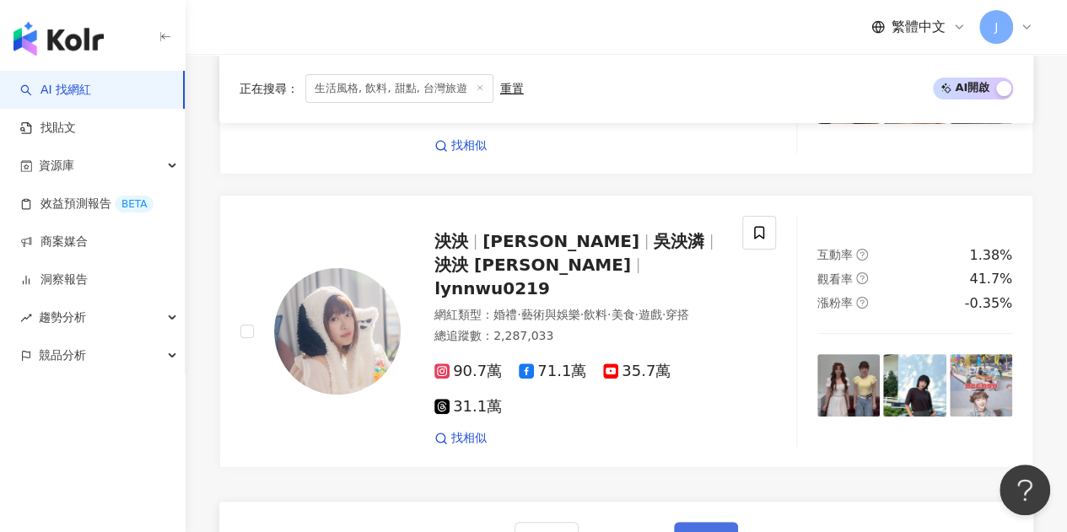
click at [694, 530] on span "下一頁" at bounding box center [705, 538] width 35 height 13
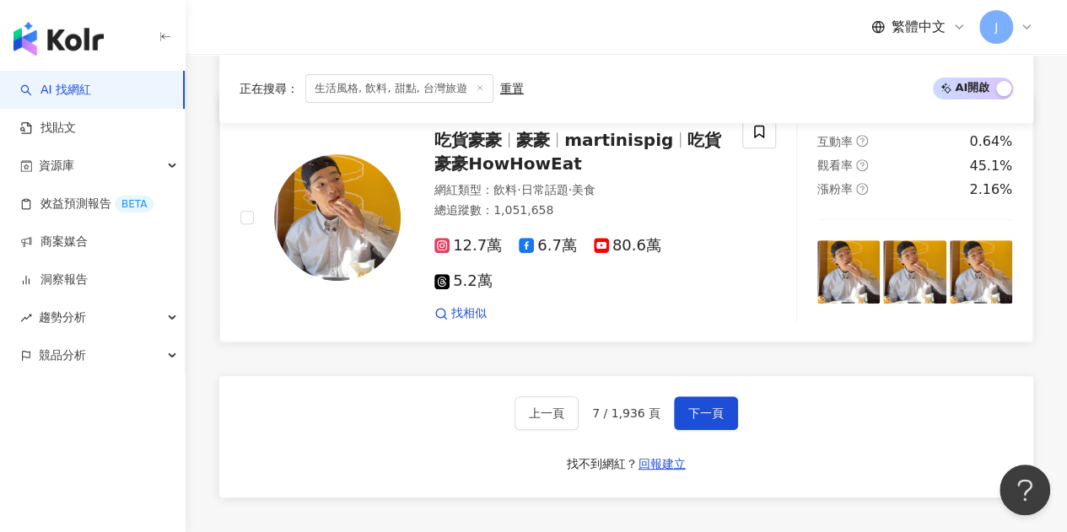
scroll to position [3588, 0]
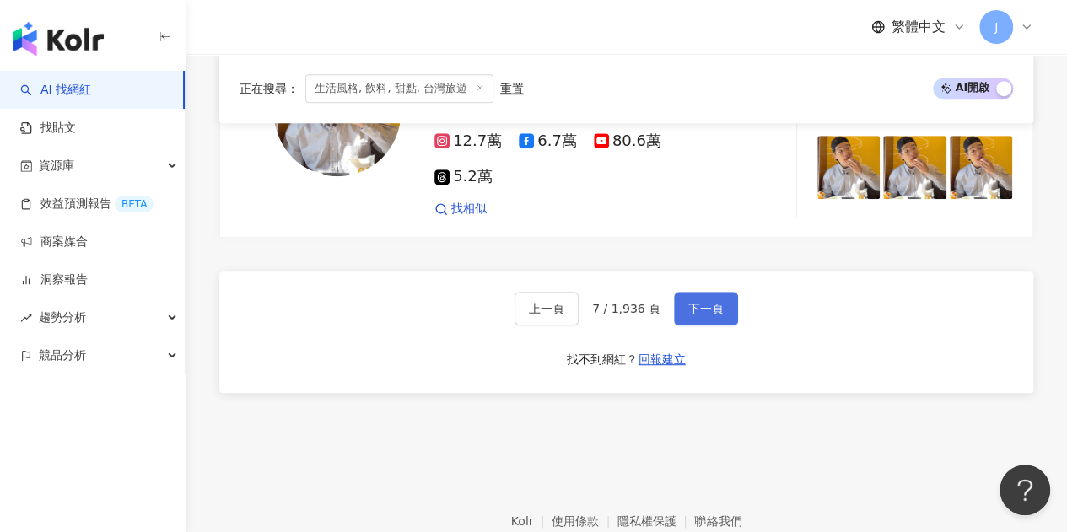
click at [691, 302] on span "下一頁" at bounding box center [705, 308] width 35 height 13
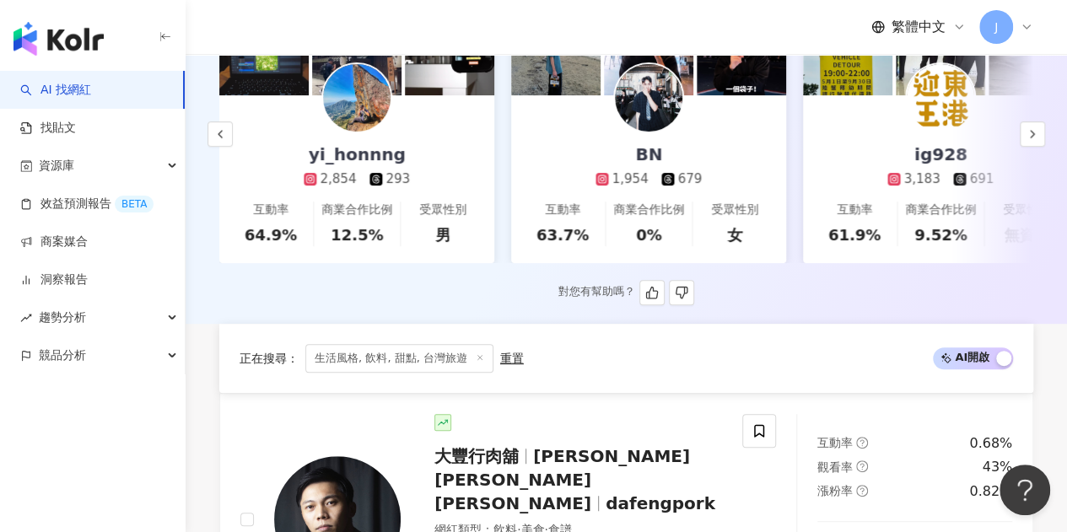
scroll to position [223, 0]
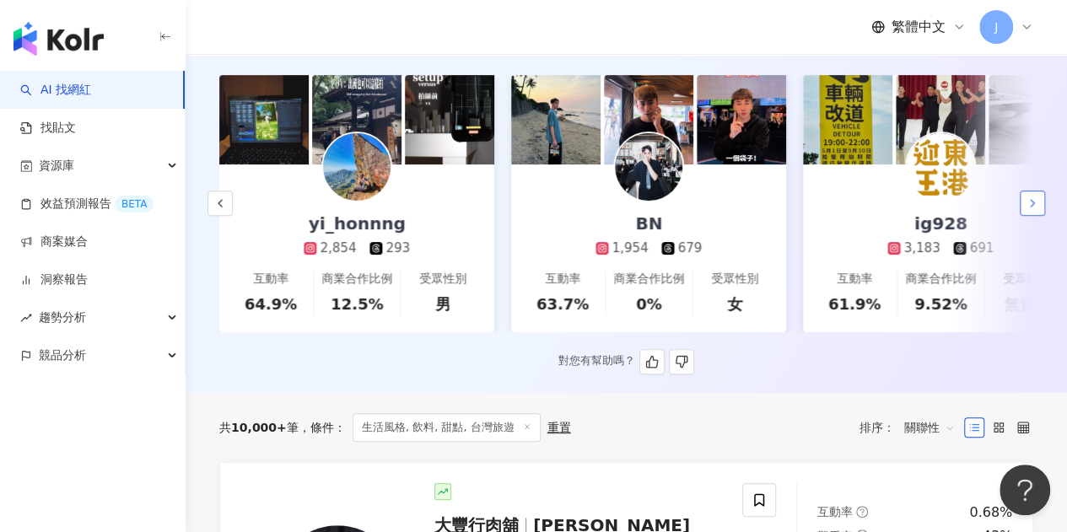
click at [1035, 202] on icon "button" at bounding box center [1031, 202] width 13 height 13
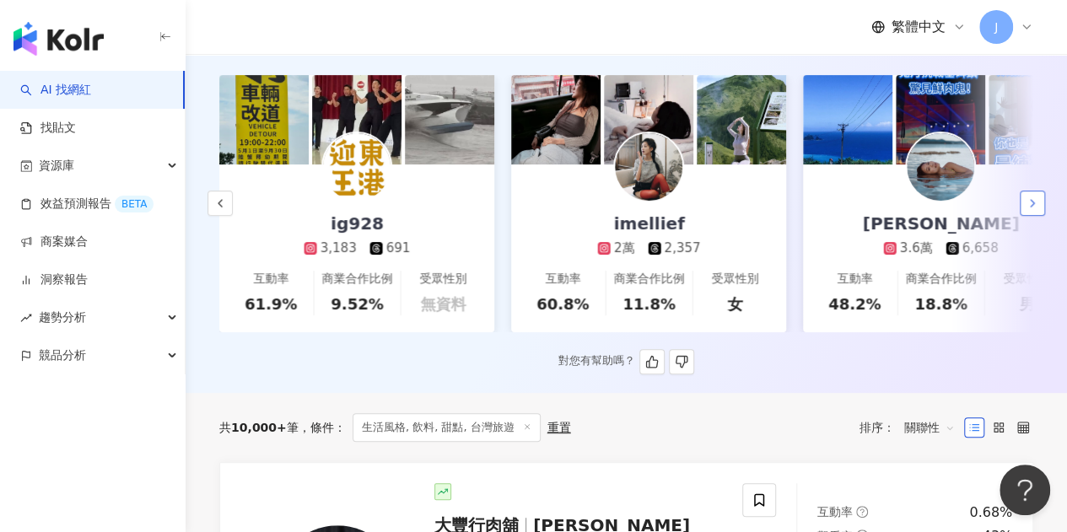
click at [1035, 202] on icon "button" at bounding box center [1031, 202] width 13 height 13
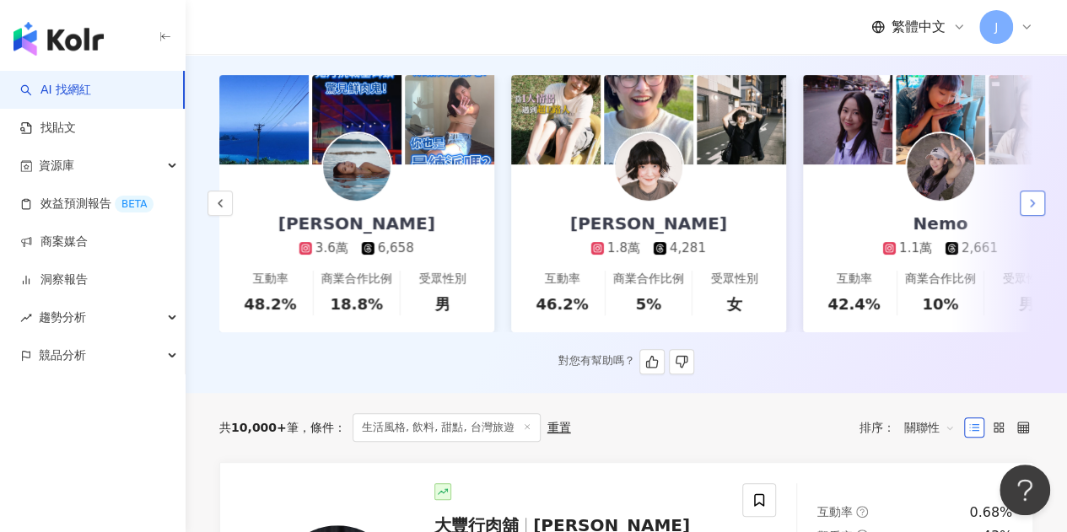
click at [1035, 202] on icon "button" at bounding box center [1031, 202] width 13 height 13
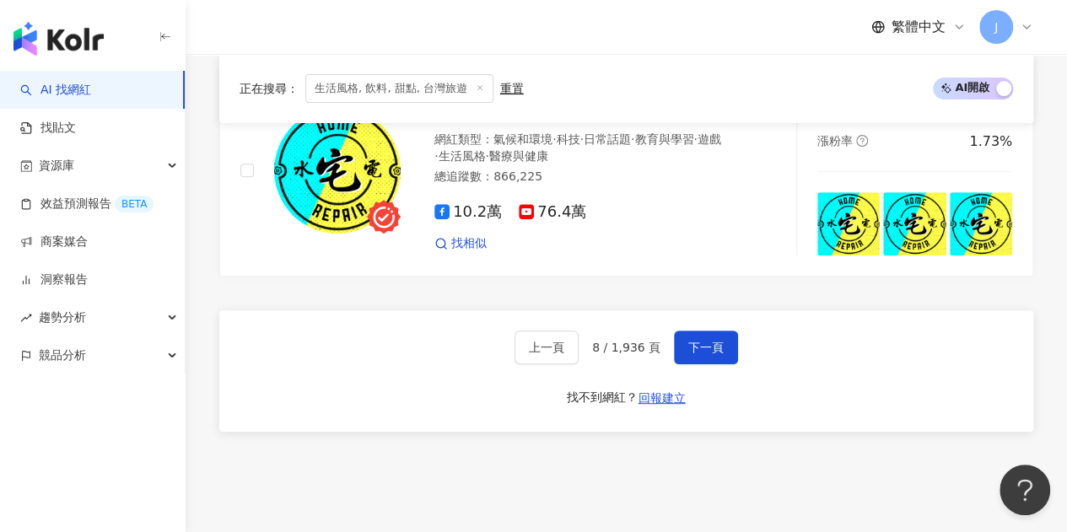
scroll to position [3511, 0]
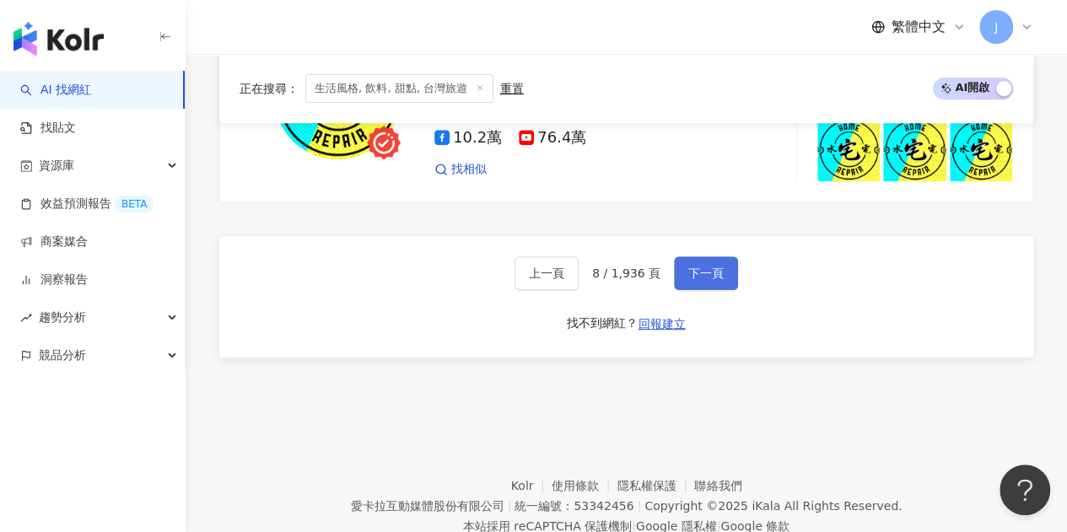
click at [705, 266] on span "下一頁" at bounding box center [705, 272] width 35 height 13
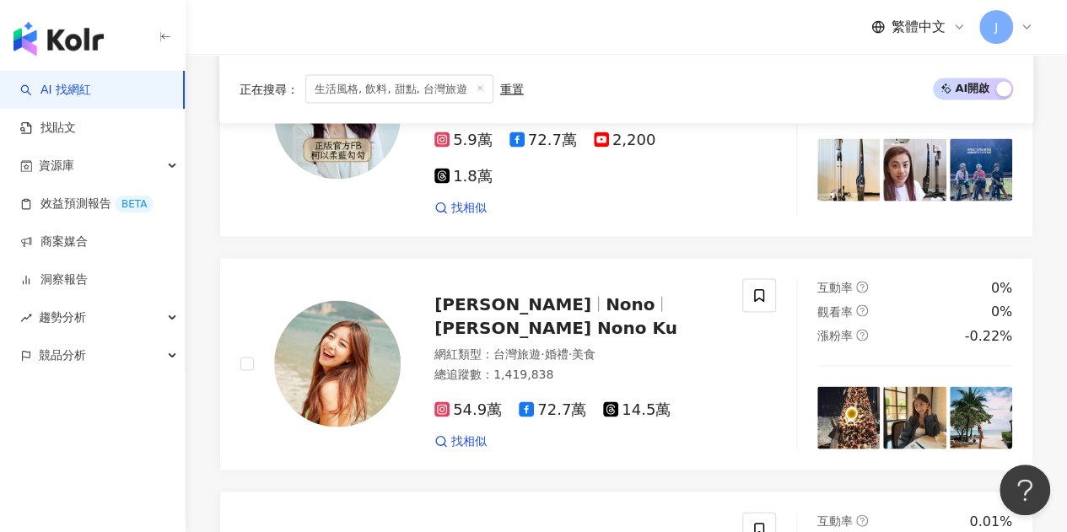
scroll to position [3578, 0]
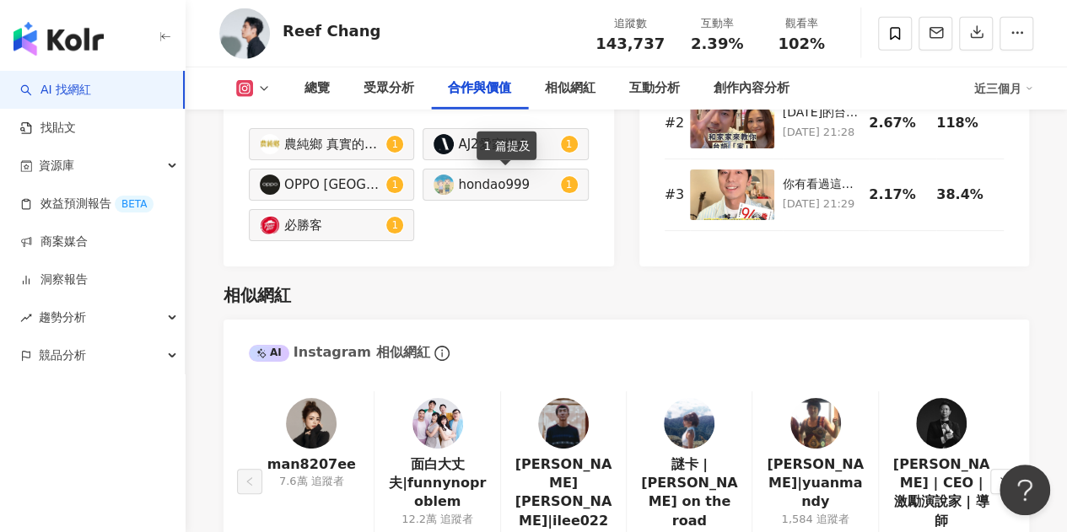
scroll to position [2698, 0]
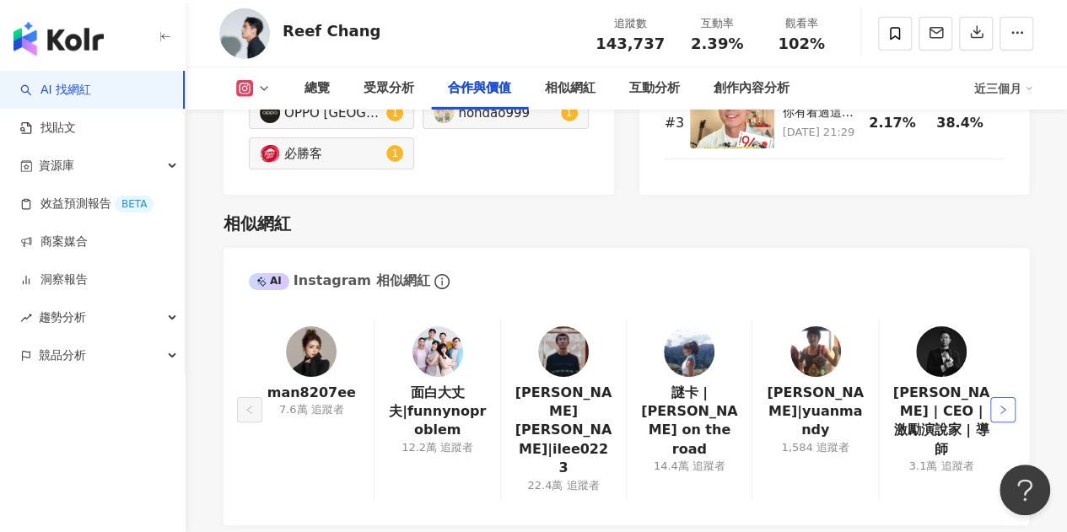
click at [1001, 406] on icon "right" at bounding box center [1002, 410] width 5 height 8
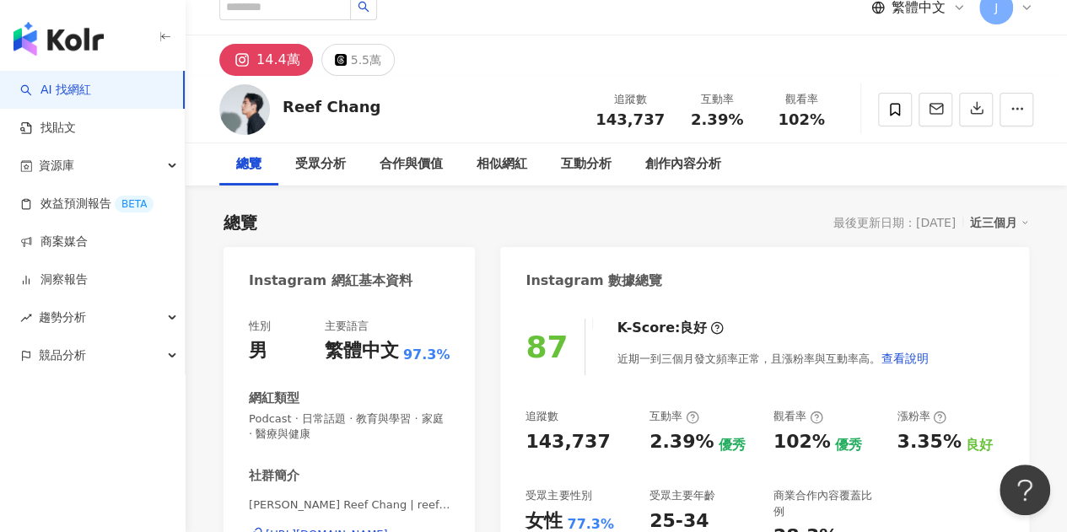
scroll to position [0, 0]
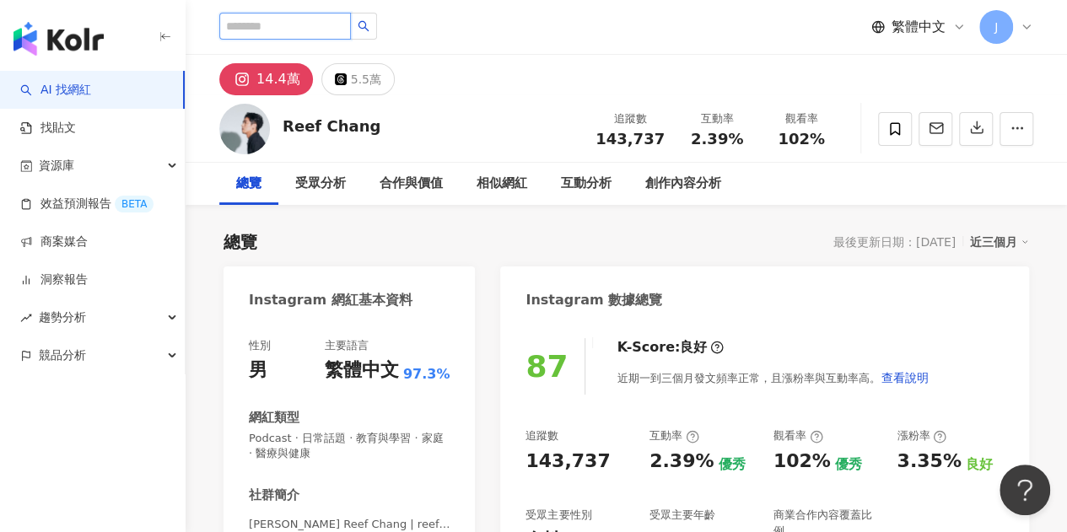
click at [336, 28] on input "search" at bounding box center [285, 26] width 132 height 27
type input "***"
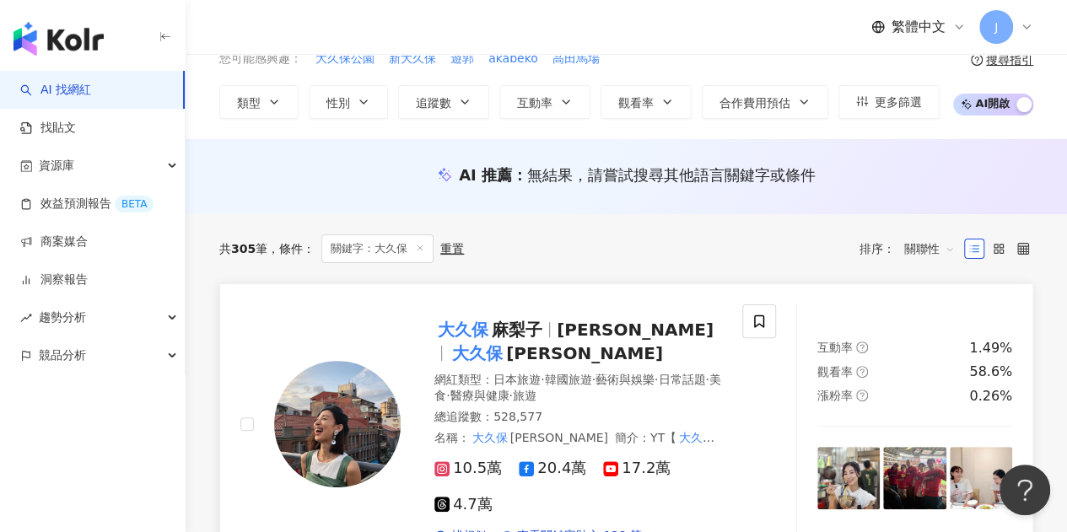
scroll to position [169, 0]
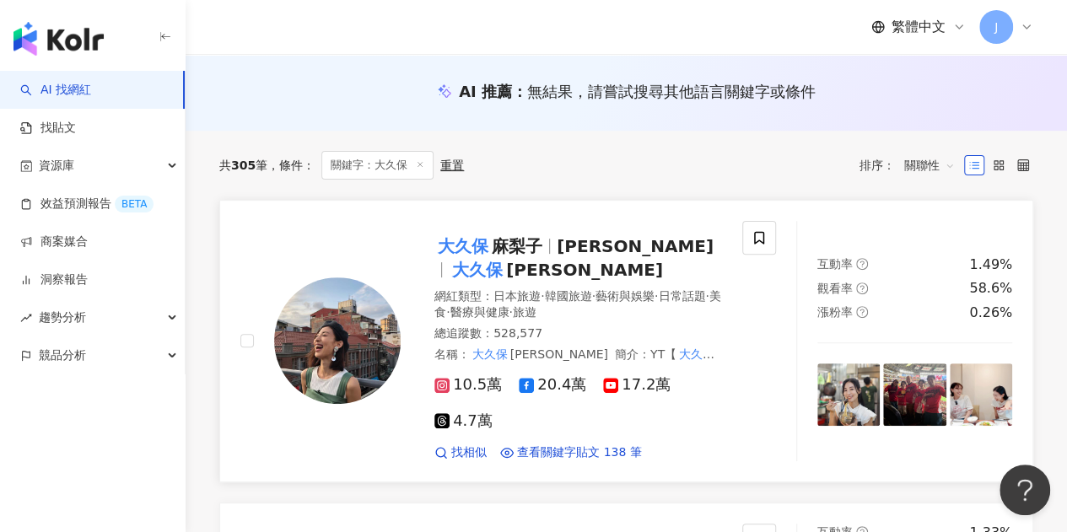
click at [576, 269] on span "麻梨子 Okubo Mariko" at bounding box center [584, 270] width 157 height 20
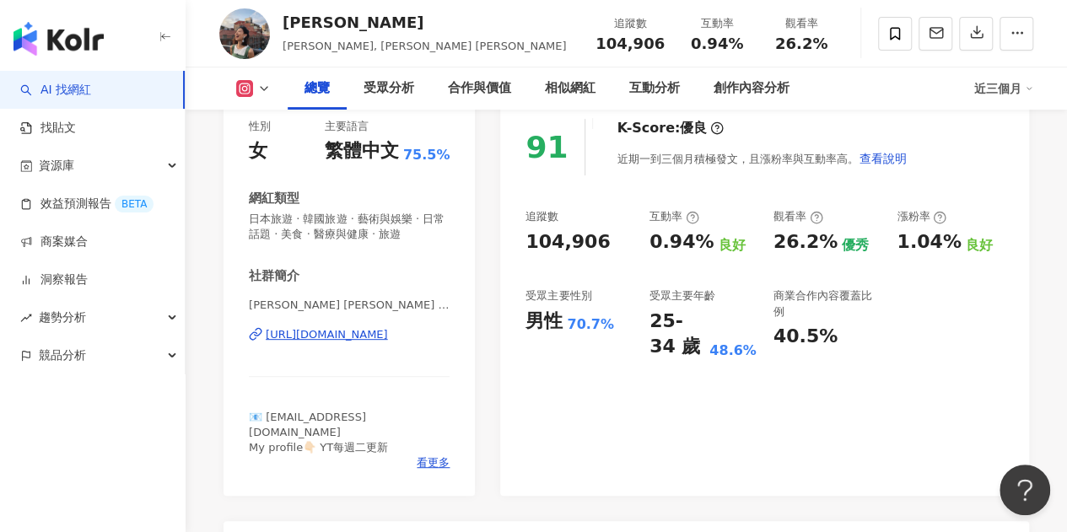
scroll to position [169, 0]
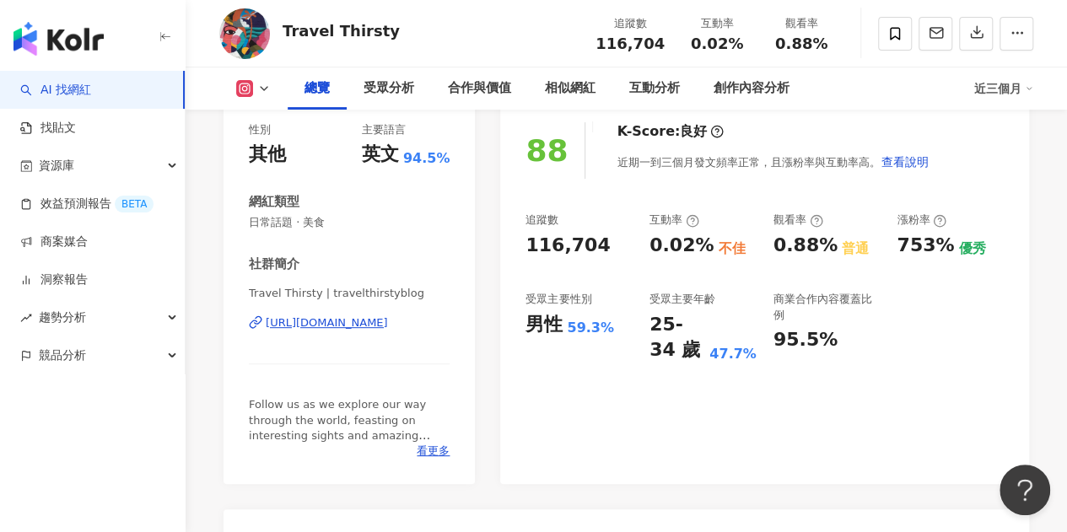
scroll to position [169, 0]
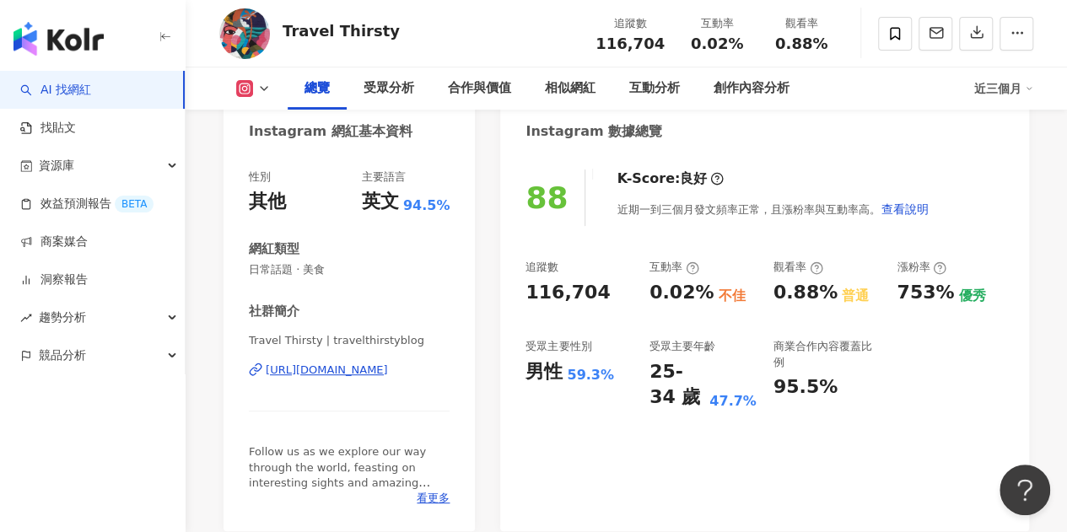
click at [301, 372] on div "https://www.instagram.com/travelthirstyblog/" at bounding box center [327, 370] width 122 height 15
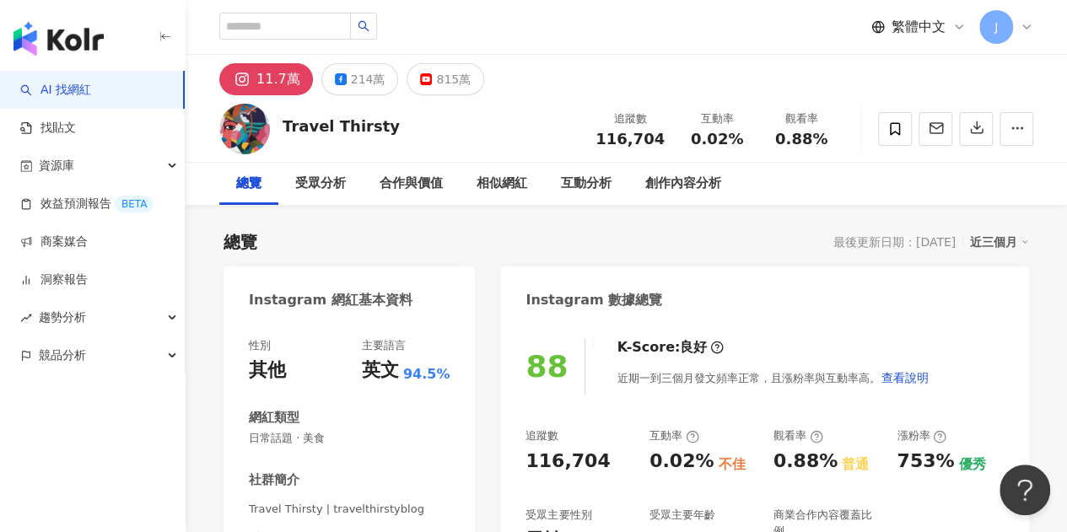
scroll to position [337, 0]
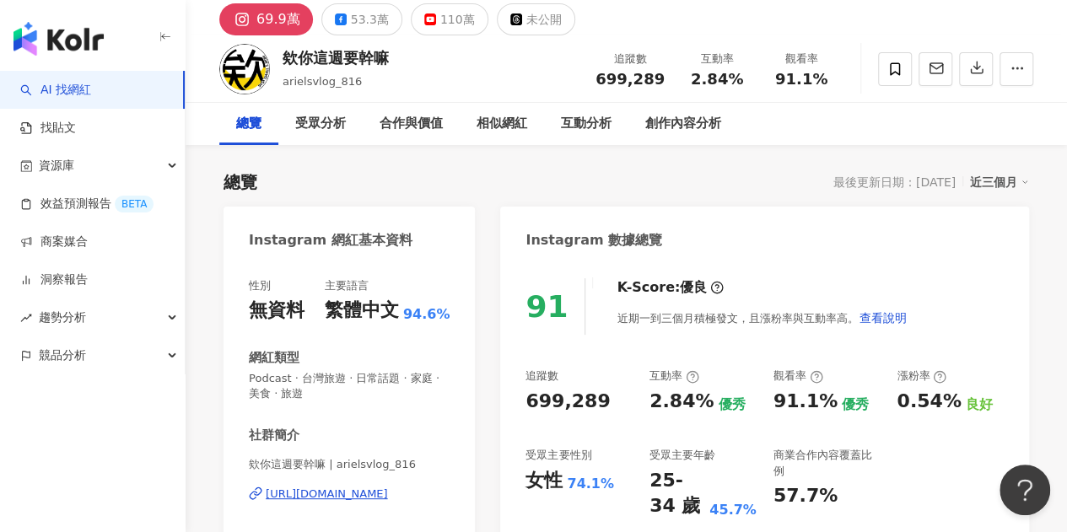
scroll to position [253, 0]
